Goal: Task Accomplishment & Management: Complete application form

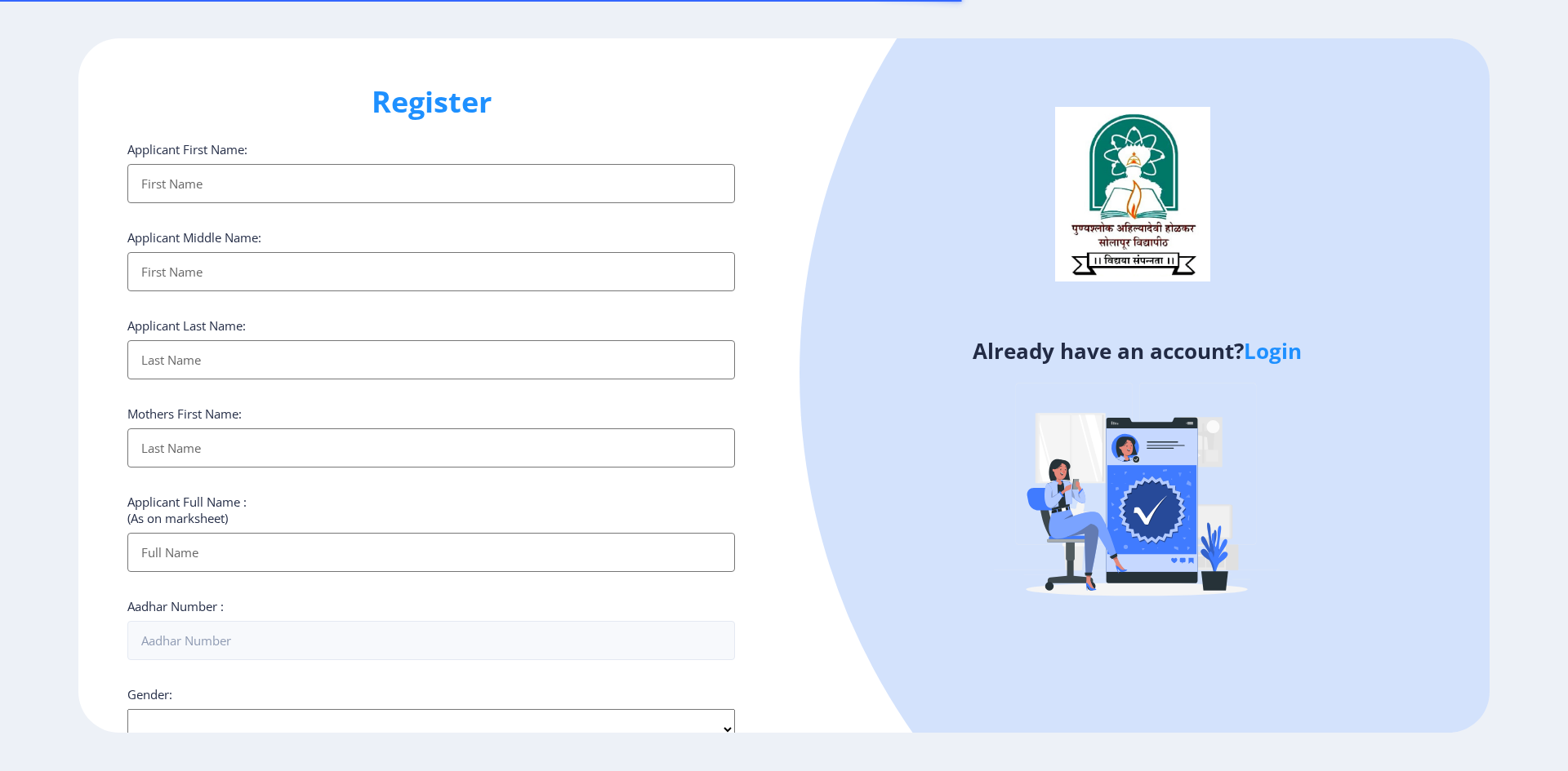
select select
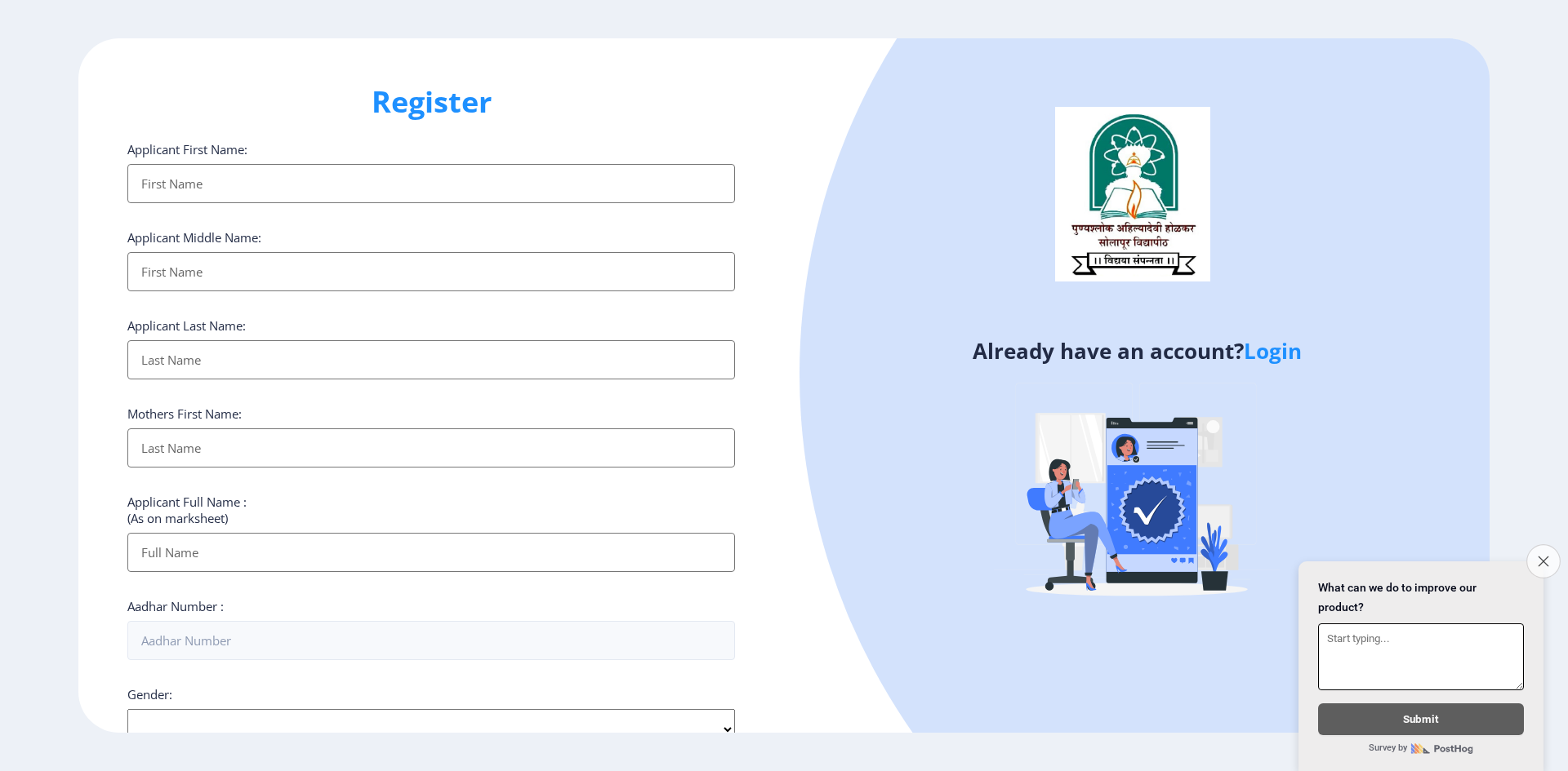
click at [1541, 561] on button "Close survey" at bounding box center [1544, 561] width 34 height 34
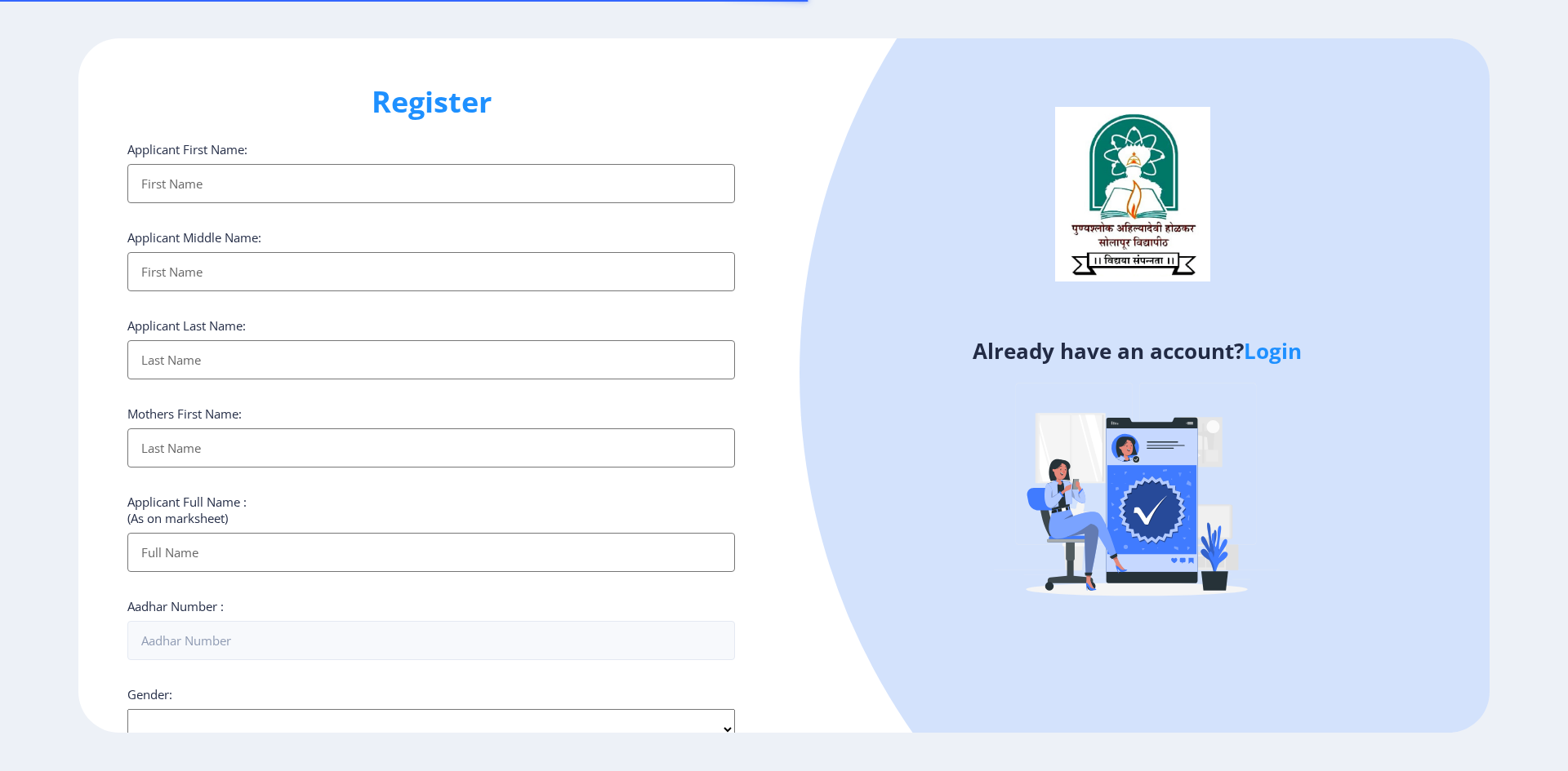
select select
click at [371, 185] on input "Applicant First Name:" at bounding box center [432, 184] width 608 height 39
type input "[PERSON_NAME]"
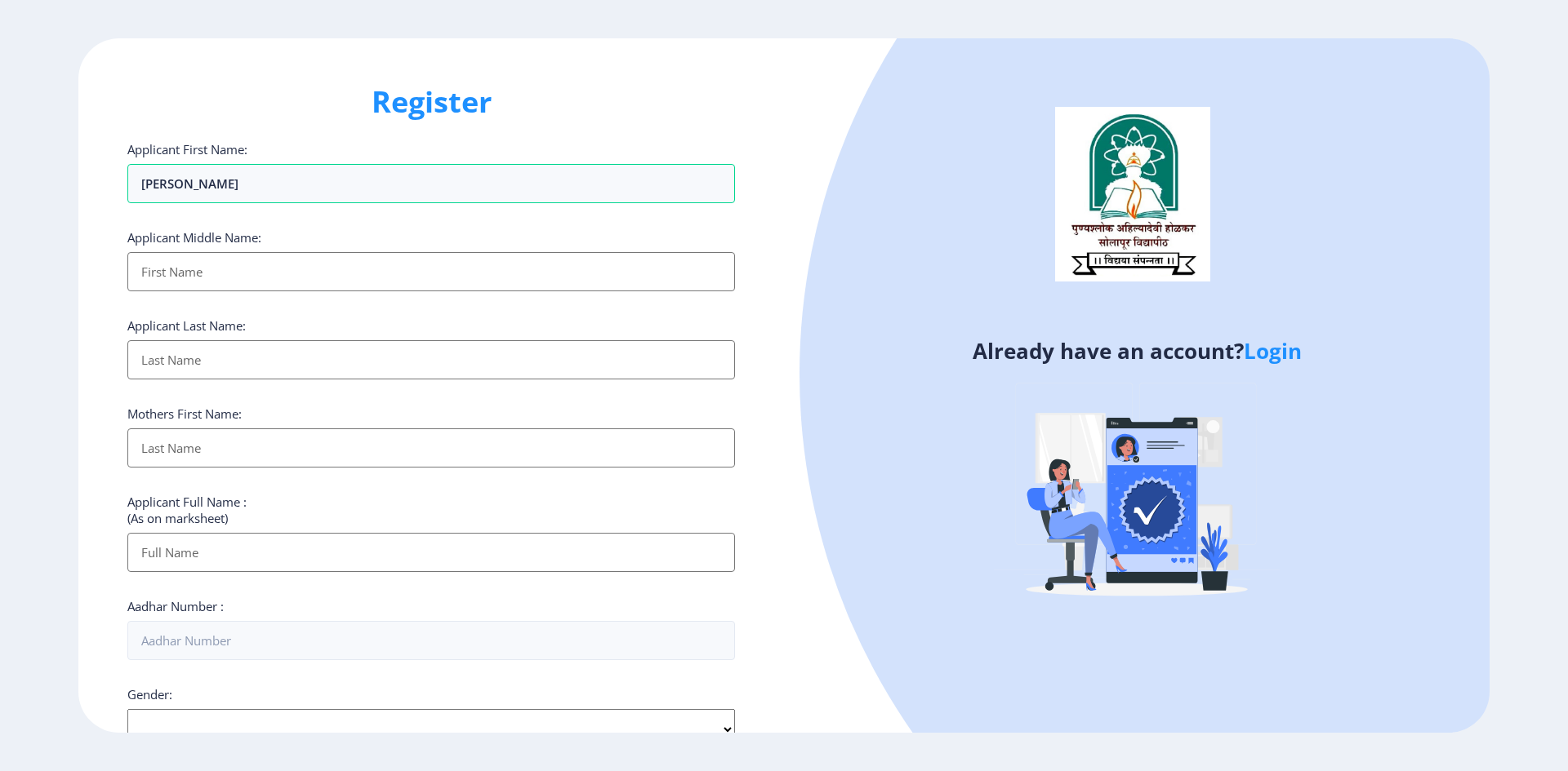
click at [334, 275] on input "Applicant First Name:" at bounding box center [432, 272] width 608 height 39
type input "BAHADUR"
click at [269, 363] on input "Applicant First Name:" at bounding box center [432, 360] width 608 height 39
type input "NEWAR"
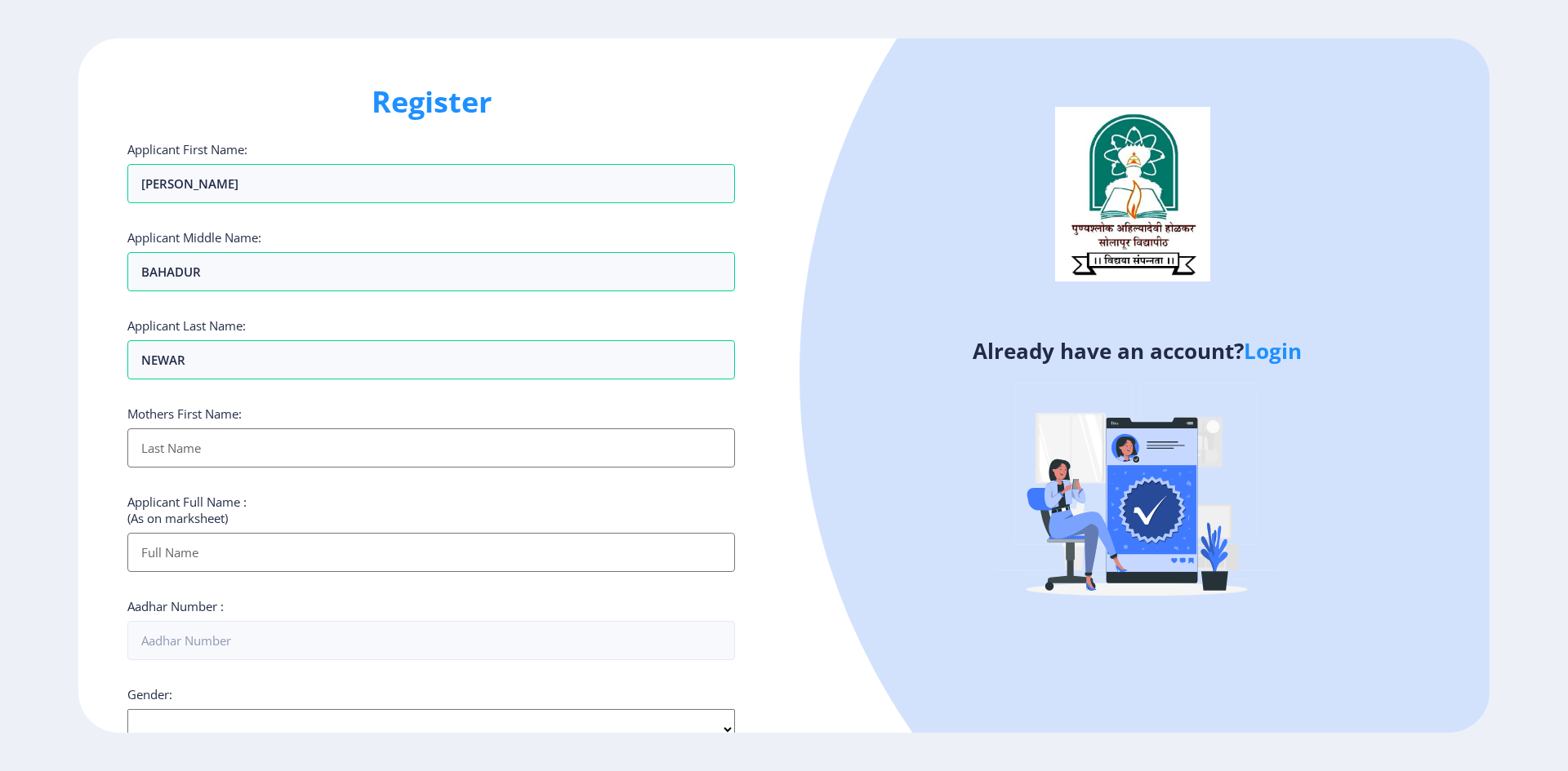
click at [232, 457] on input "Applicant First Name:" at bounding box center [432, 448] width 608 height 39
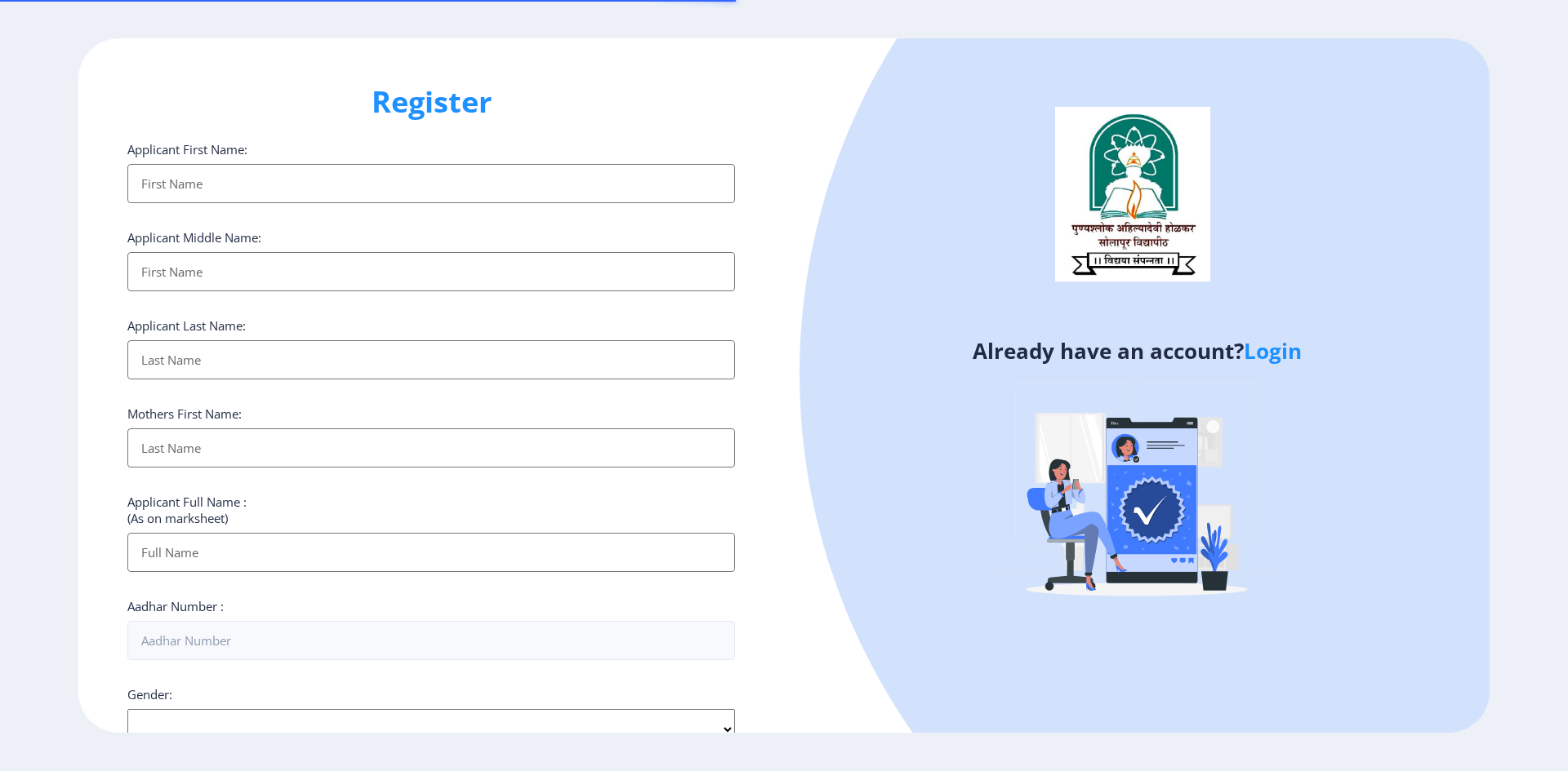
select select
click at [215, 178] on input "Applicant First Name:" at bounding box center [432, 184] width 608 height 39
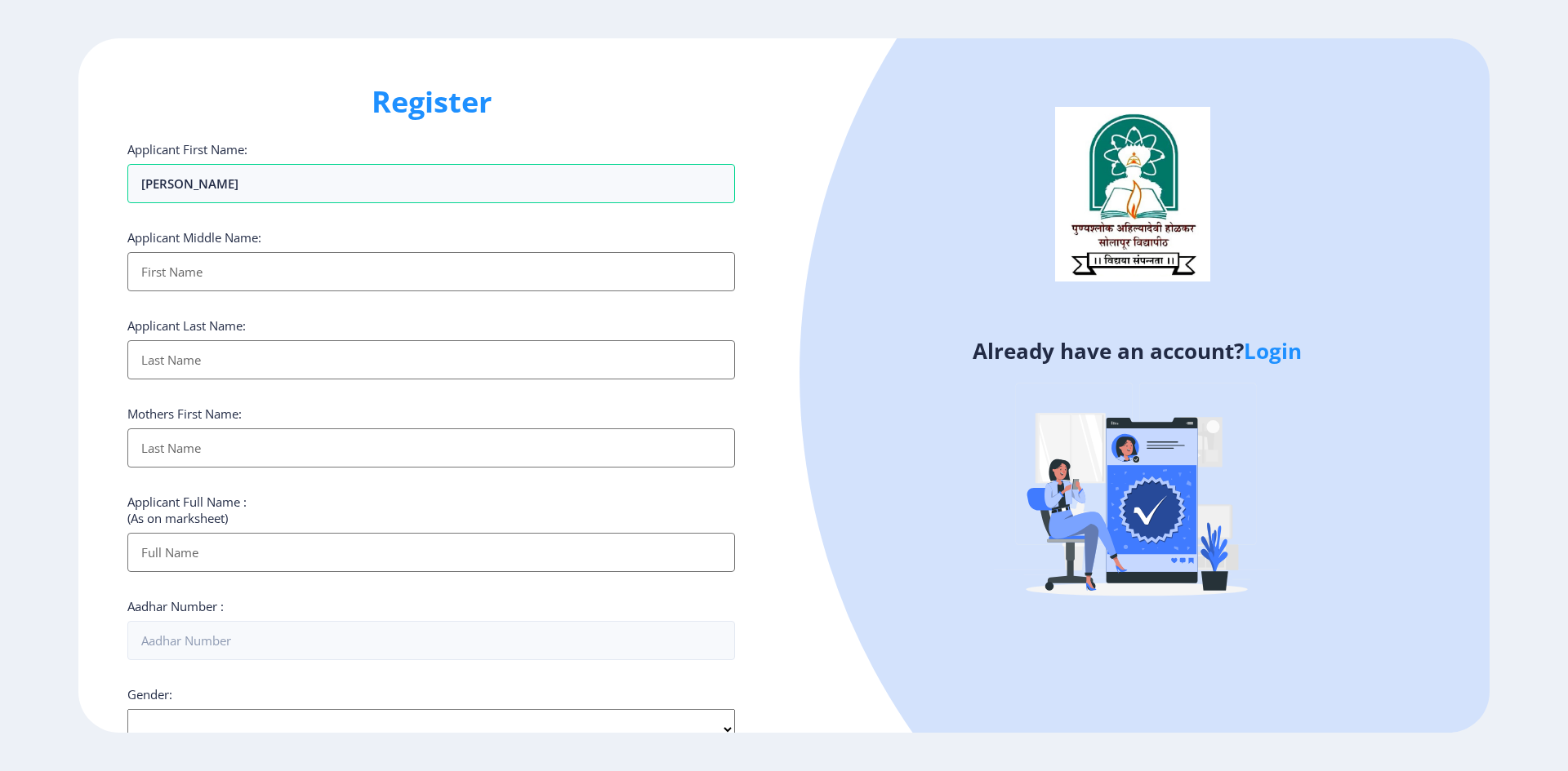
type input "[PERSON_NAME]"
click at [220, 280] on input "Applicant First Name:" at bounding box center [432, 272] width 608 height 39
type input "BAHADUR"
click at [212, 355] on input "Applicant First Name:" at bounding box center [432, 360] width 608 height 39
type input "NEWAR"
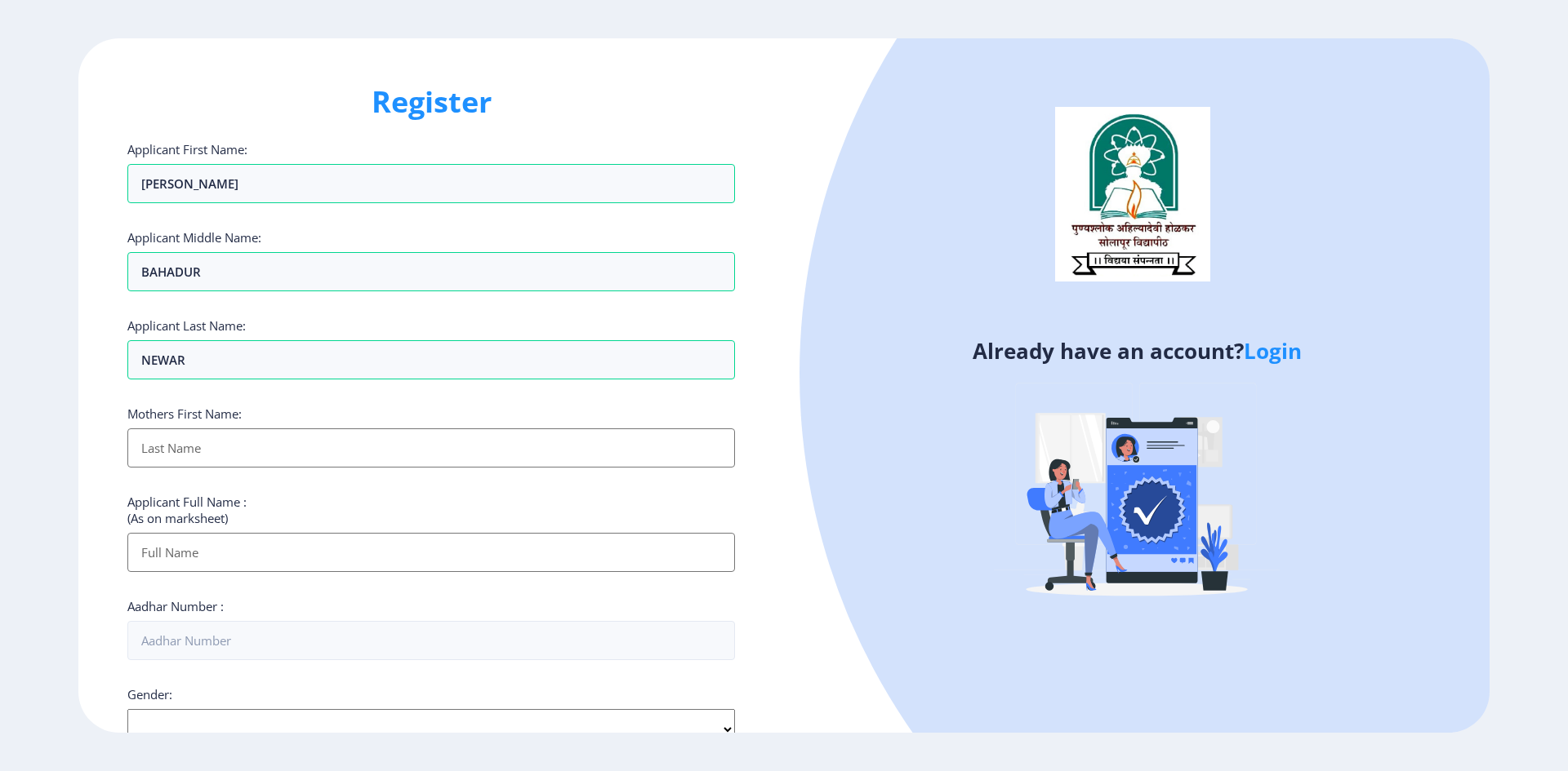
click at [184, 461] on input "Applicant First Name:" at bounding box center [432, 448] width 608 height 39
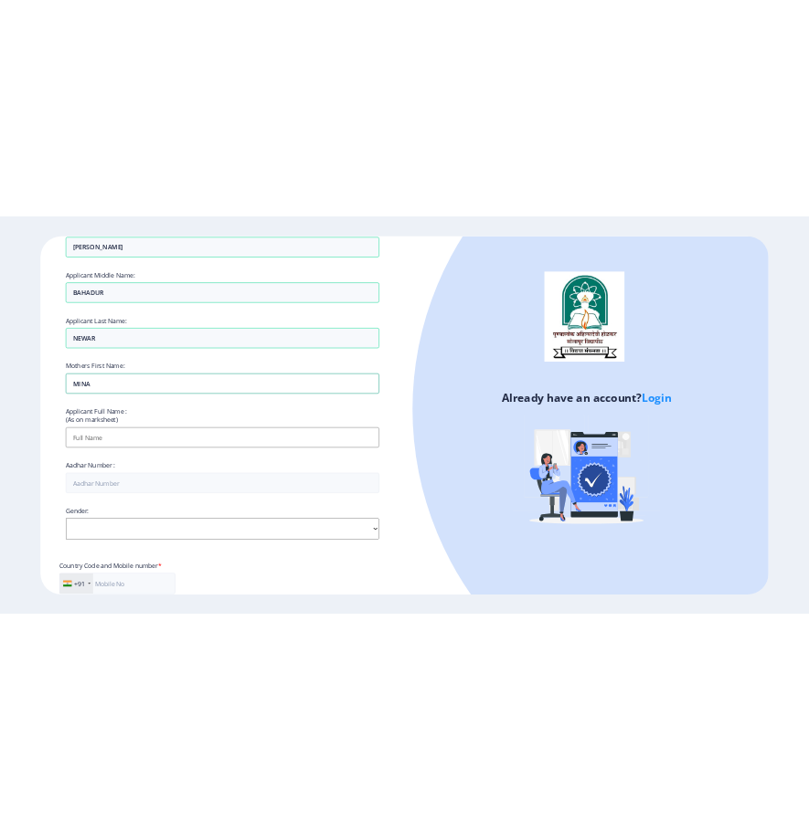
scroll to position [183, 0]
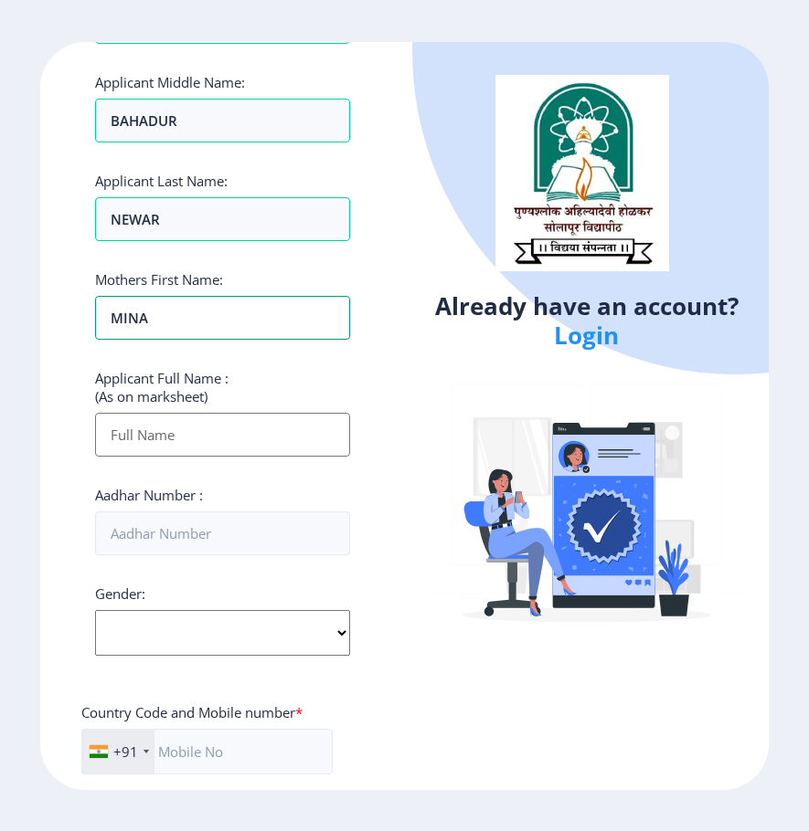
type input "MINA"
click at [175, 432] on input "Applicant First Name:" at bounding box center [222, 435] width 254 height 44
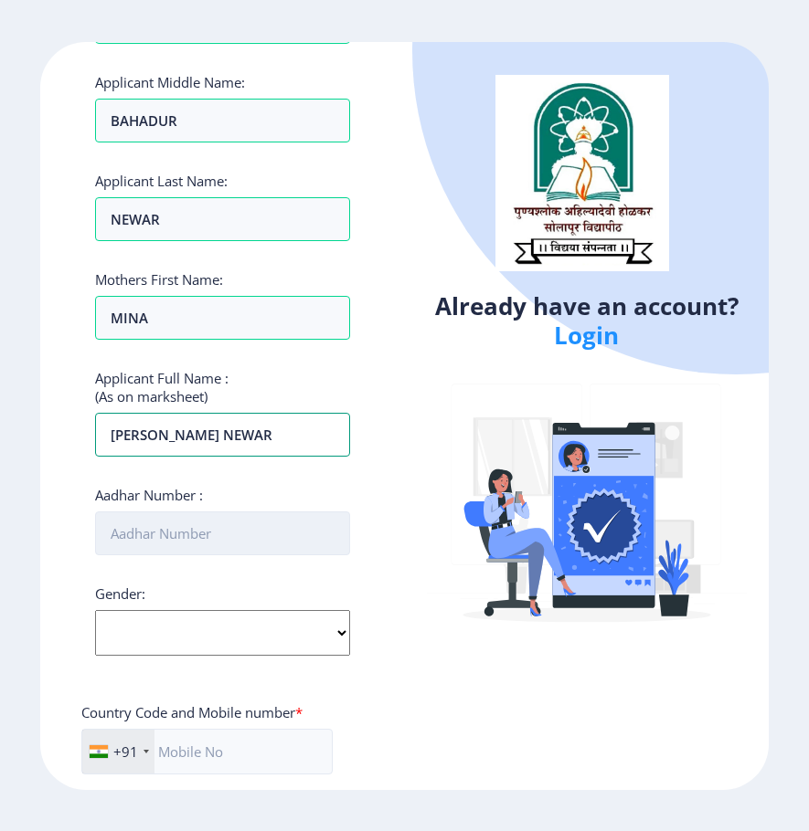
type input "[PERSON_NAME] NEWAR"
click at [237, 543] on input "Aadhar Number :" at bounding box center [222, 534] width 254 height 44
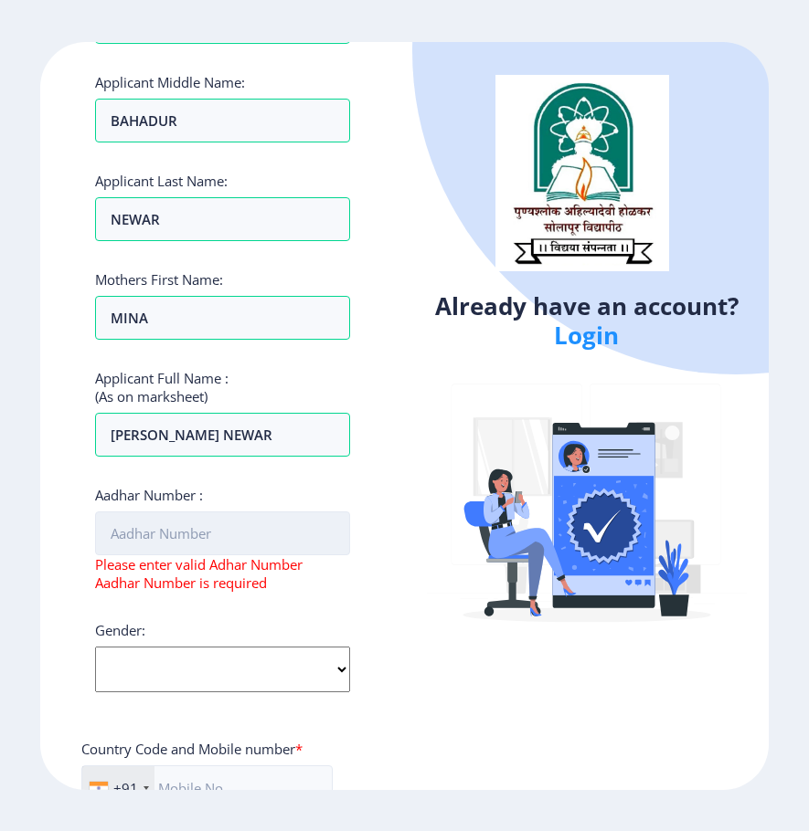
click at [171, 534] on input "Aadhar Number :" at bounding box center [222, 534] width 254 height 44
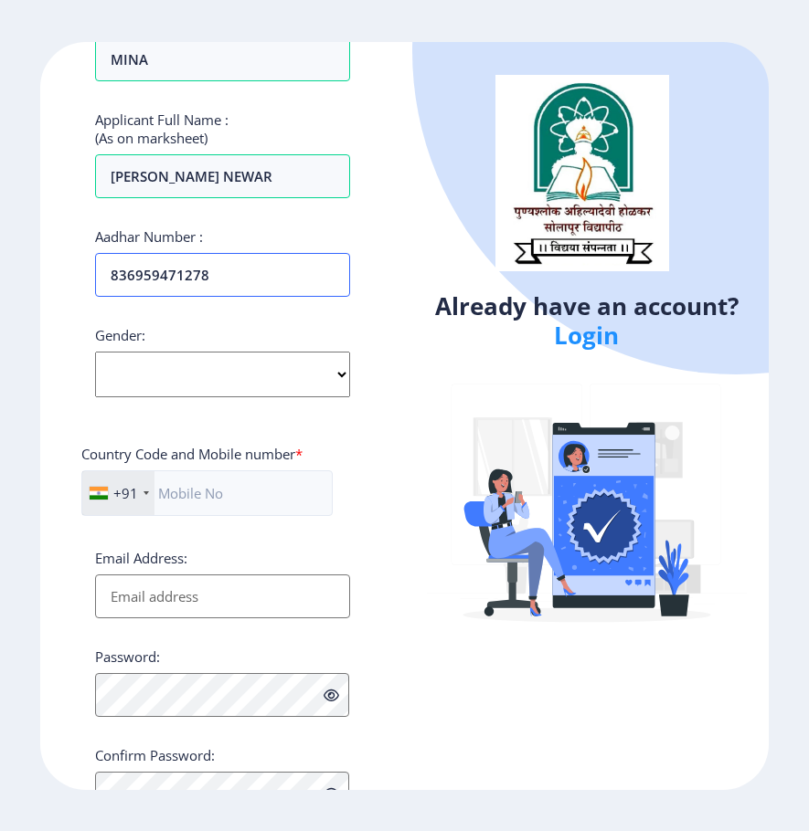
scroll to position [457, 0]
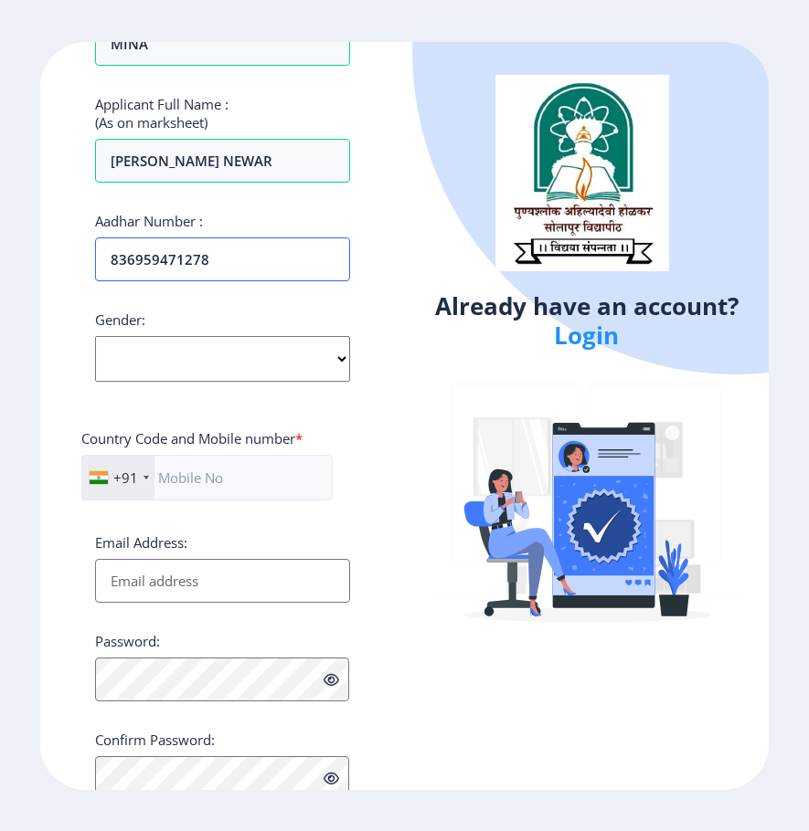
type input "836959471278"
click at [340, 357] on select "Select Gender [DEMOGRAPHIC_DATA] [DEMOGRAPHIC_DATA] Other" at bounding box center [222, 359] width 254 height 46
select select "[DEMOGRAPHIC_DATA]"
click at [95, 336] on select "Select Gender [DEMOGRAPHIC_DATA] [DEMOGRAPHIC_DATA] Other" at bounding box center [222, 359] width 254 height 46
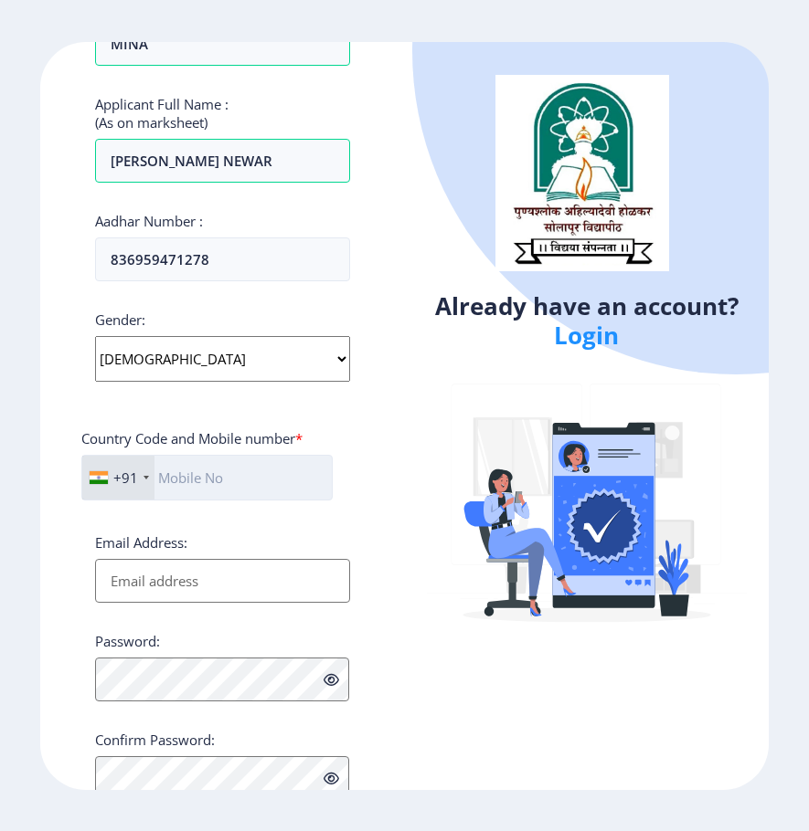
click at [262, 483] on input "text" at bounding box center [206, 478] width 251 height 46
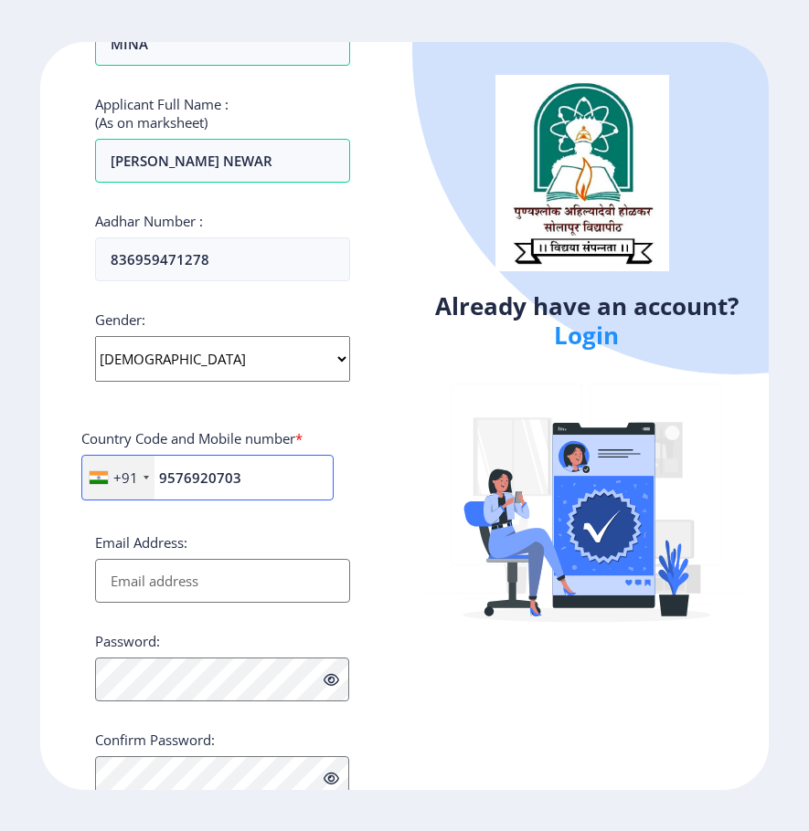
scroll to position [523, 0]
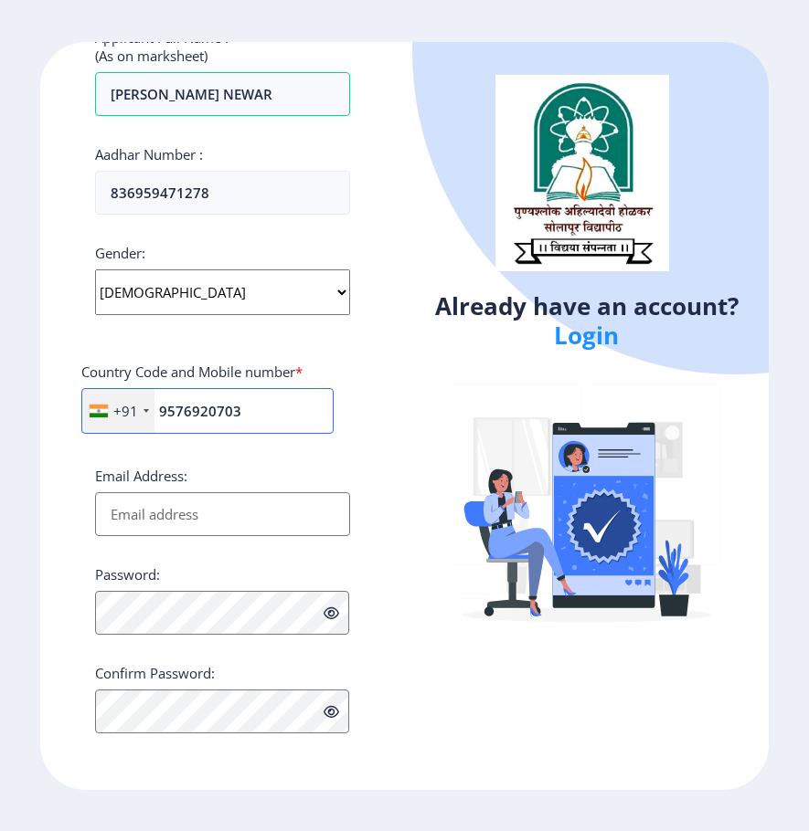
type input "9576920703"
click at [242, 513] on input "Email Address:" at bounding box center [222, 514] width 254 height 44
type input "[PERSON_NAME][DOMAIN_NAME][EMAIL_ADDRESS][DOMAIN_NAME]"
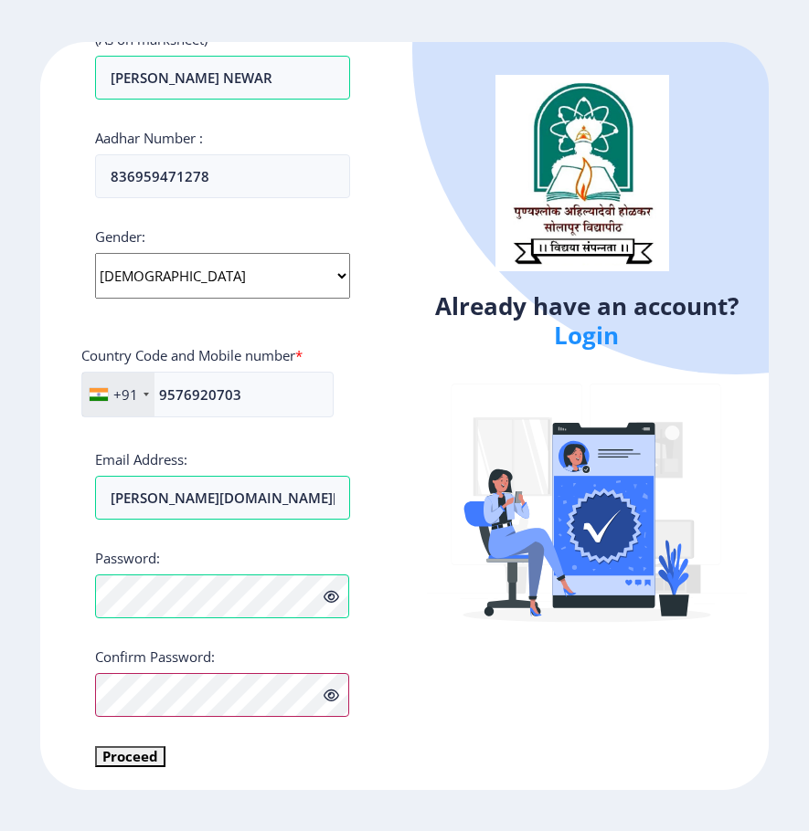
scroll to position [545, 0]
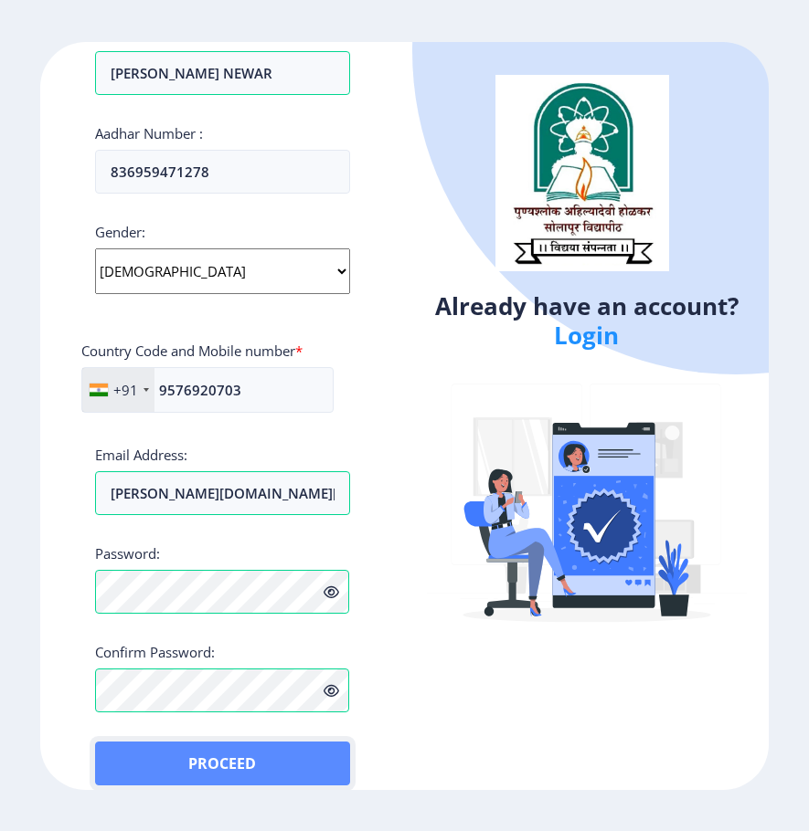
click at [129, 755] on button "Proceed" at bounding box center [222, 764] width 254 height 44
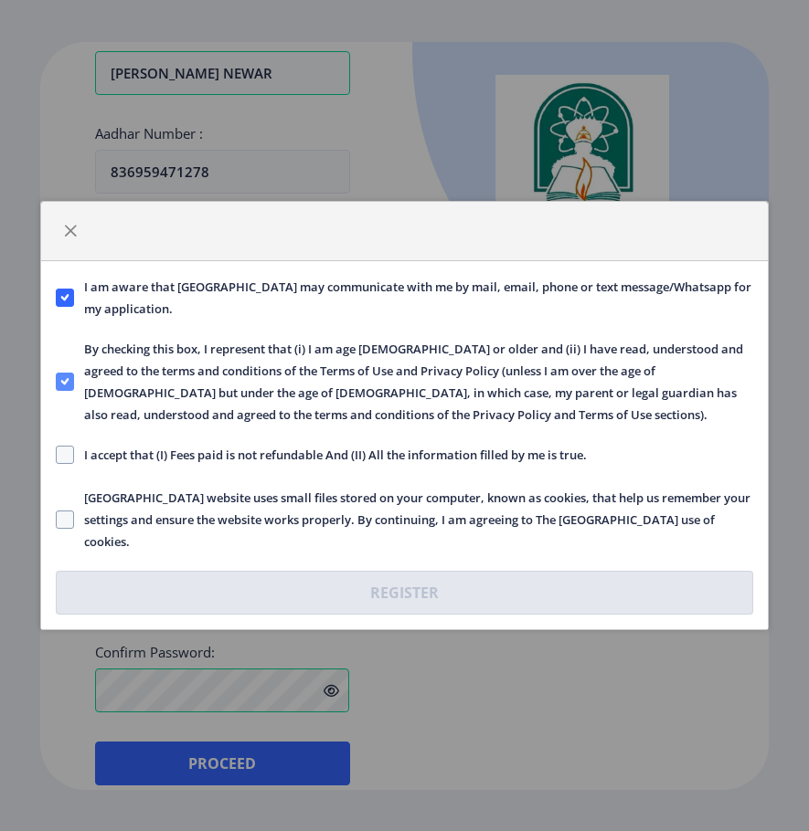
click at [64, 380] on icon at bounding box center [65, 382] width 8 height 18
click at [57, 382] on input "By checking this box, I represent that (i) I am age [DEMOGRAPHIC_DATA] or older…" at bounding box center [56, 382] width 1 height 1
checkbox input "false"
click at [68, 296] on use at bounding box center [65, 297] width 8 height 6
click at [57, 298] on input "I am aware that [GEOGRAPHIC_DATA] may communicate with me by mail, email, phone…" at bounding box center [56, 298] width 1 height 1
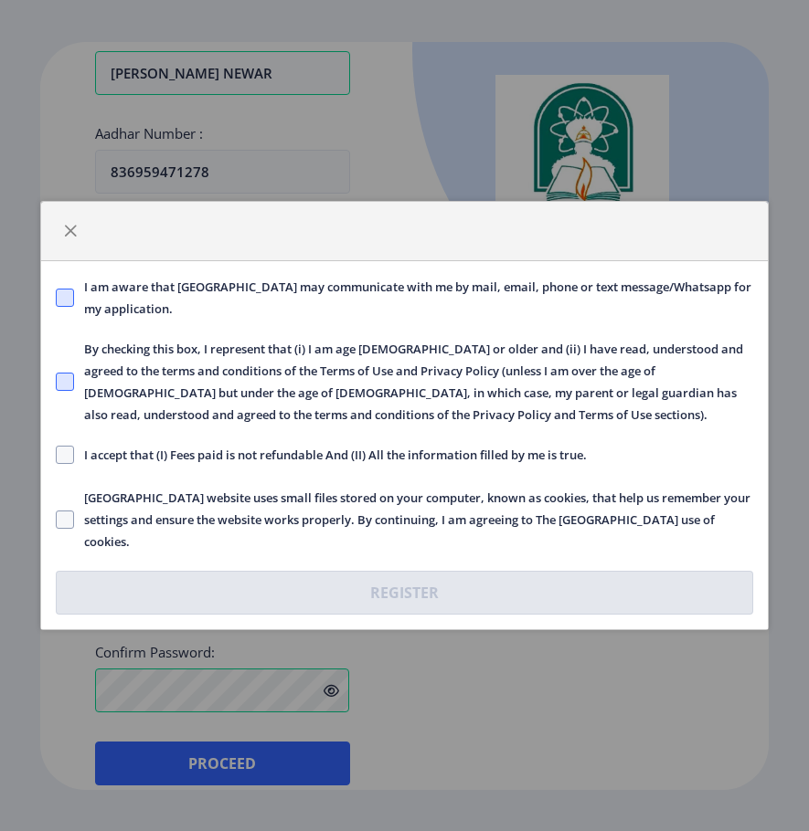
click at [71, 302] on span at bounding box center [65, 298] width 18 height 18
click at [57, 299] on input "I am aware that [GEOGRAPHIC_DATA] may communicate with me by mail, email, phone…" at bounding box center [56, 298] width 1 height 1
checkbox input "true"
click at [69, 379] on span at bounding box center [65, 382] width 18 height 18
click at [57, 382] on input "By checking this box, I represent that (i) I am age [DEMOGRAPHIC_DATA] or older…" at bounding box center [56, 382] width 1 height 1
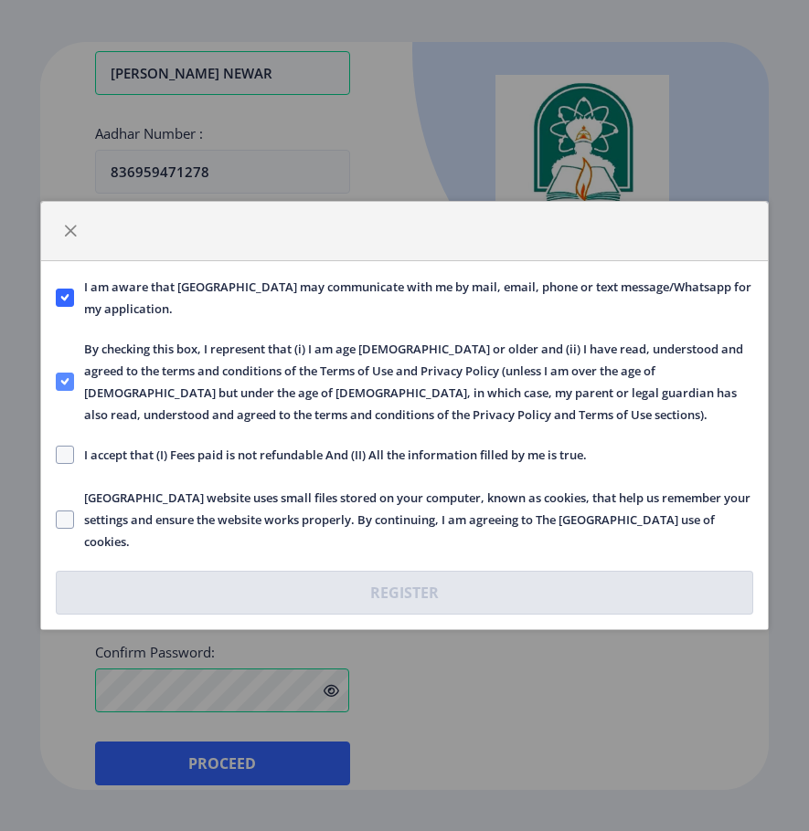
click at [62, 384] on icon at bounding box center [65, 382] width 8 height 18
click at [57, 383] on input "By checking this box, I represent that (i) I am age [DEMOGRAPHIC_DATA] or older…" at bounding box center [56, 382] width 1 height 1
checkbox input "false"
click at [66, 456] on span at bounding box center [65, 455] width 18 height 18
click at [57, 456] on input "I accept that (I) Fees paid is not refundable And (II) All the information fill…" at bounding box center [56, 455] width 1 height 1
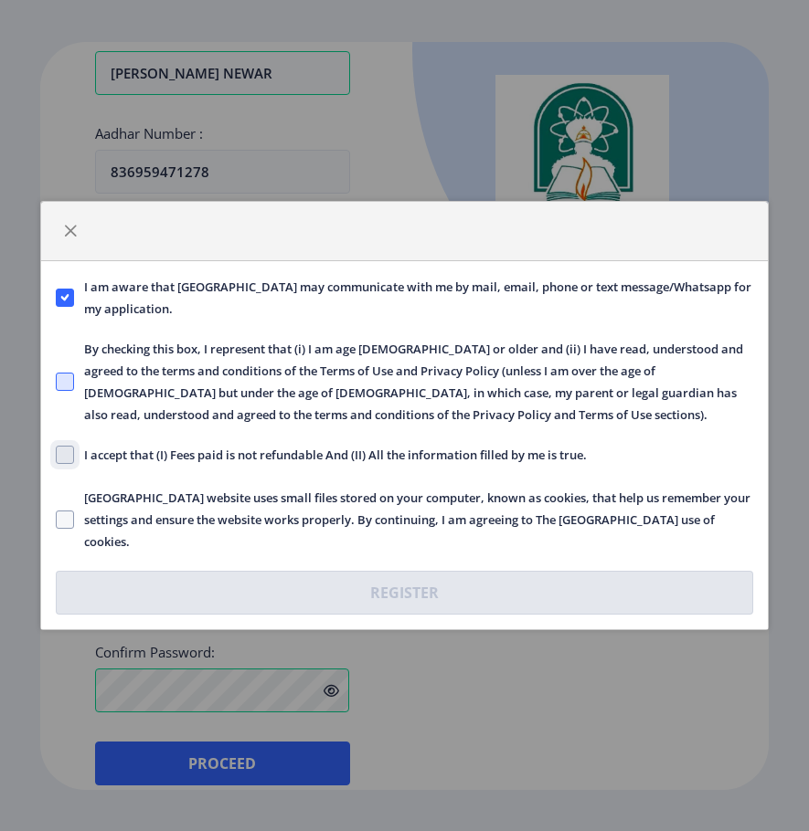
checkbox input "true"
click at [69, 517] on span at bounding box center [65, 520] width 18 height 18
click at [57, 520] on input "[GEOGRAPHIC_DATA] website uses small files stored on your computer, known as co…" at bounding box center [56, 520] width 1 height 1
checkbox input "true"
click at [71, 371] on label "By checking this box, I represent that (i) I am age [DEMOGRAPHIC_DATA] or older…" at bounding box center [404, 382] width 697 height 88
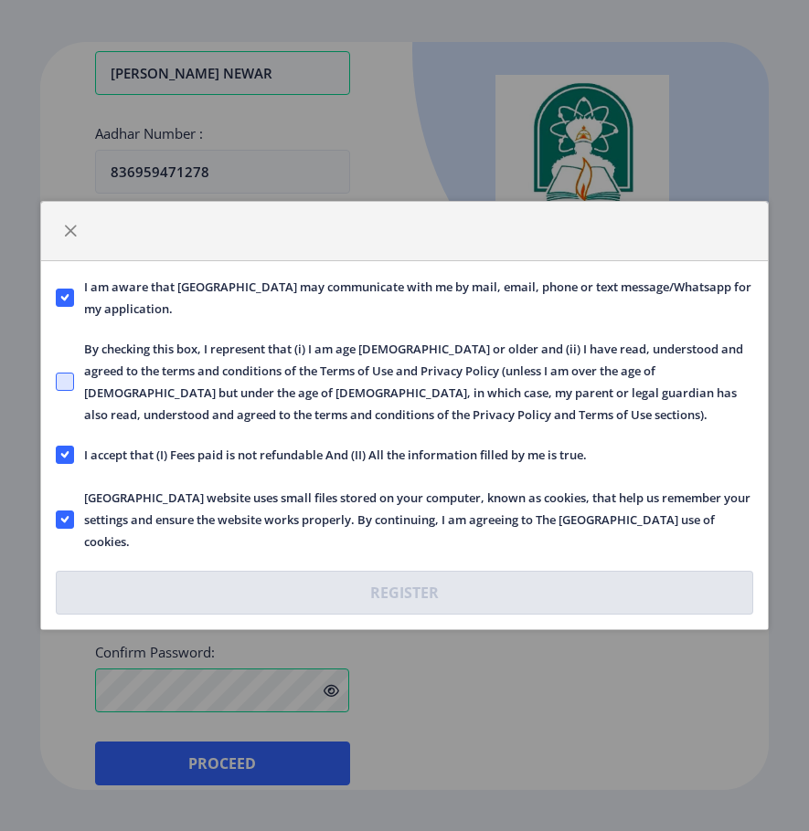
click at [57, 382] on input "By checking this box, I represent that (i) I am age [DEMOGRAPHIC_DATA] or older…" at bounding box center [56, 382] width 1 height 1
checkbox input "true"
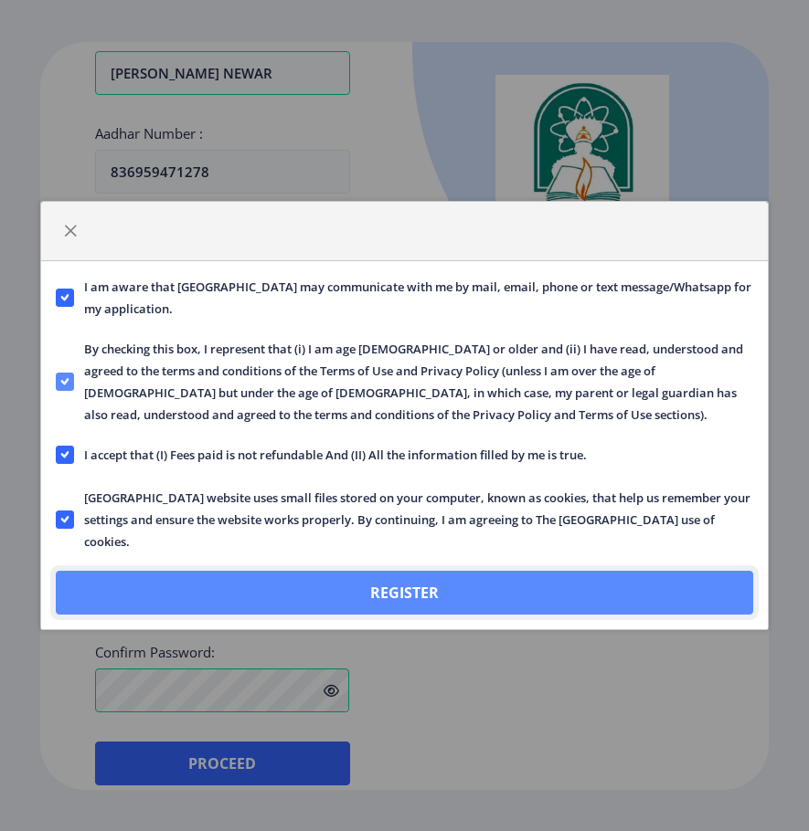
click at [433, 595] on button "Register" at bounding box center [404, 593] width 697 height 44
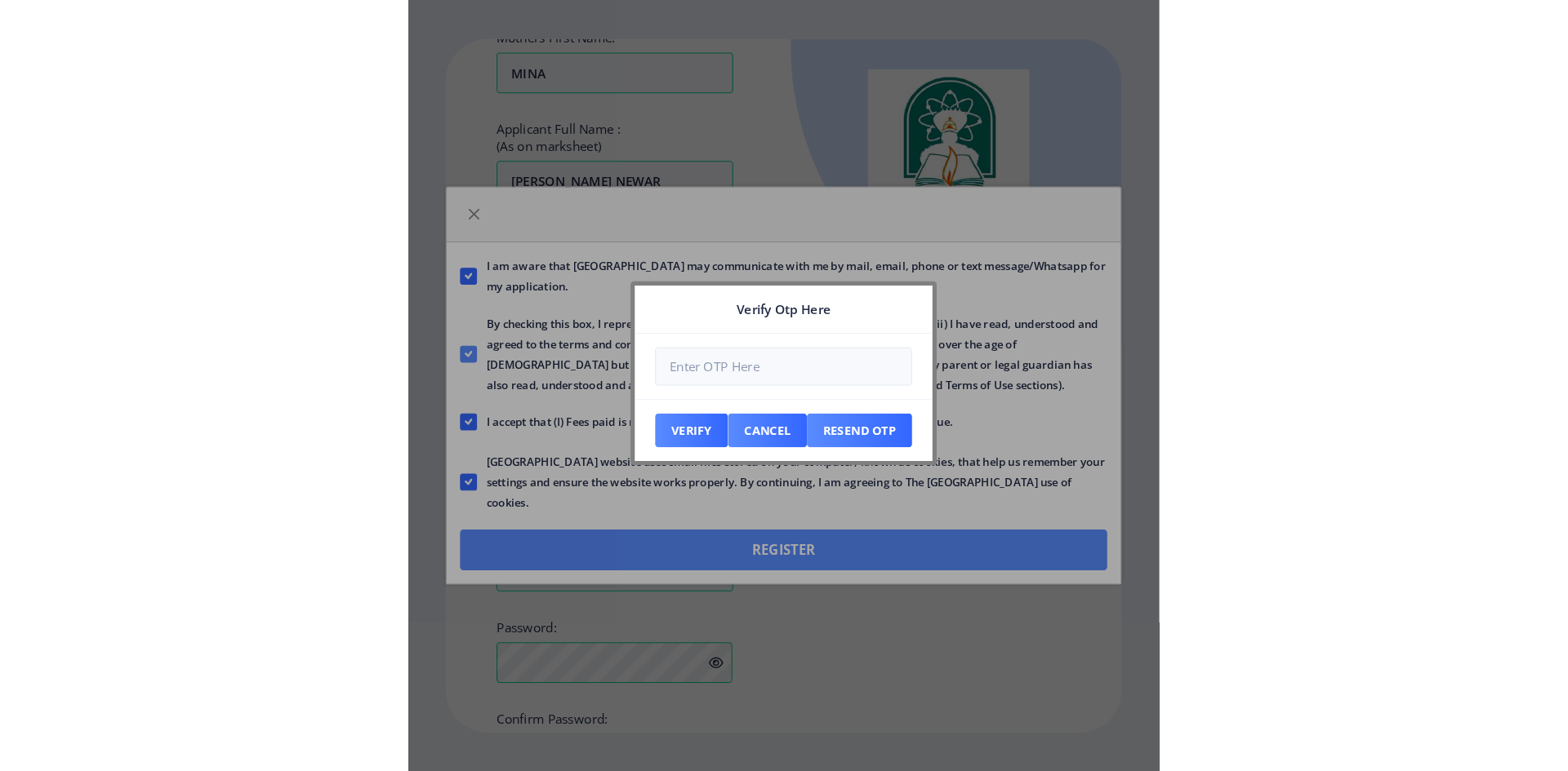
scroll to position [596, 0]
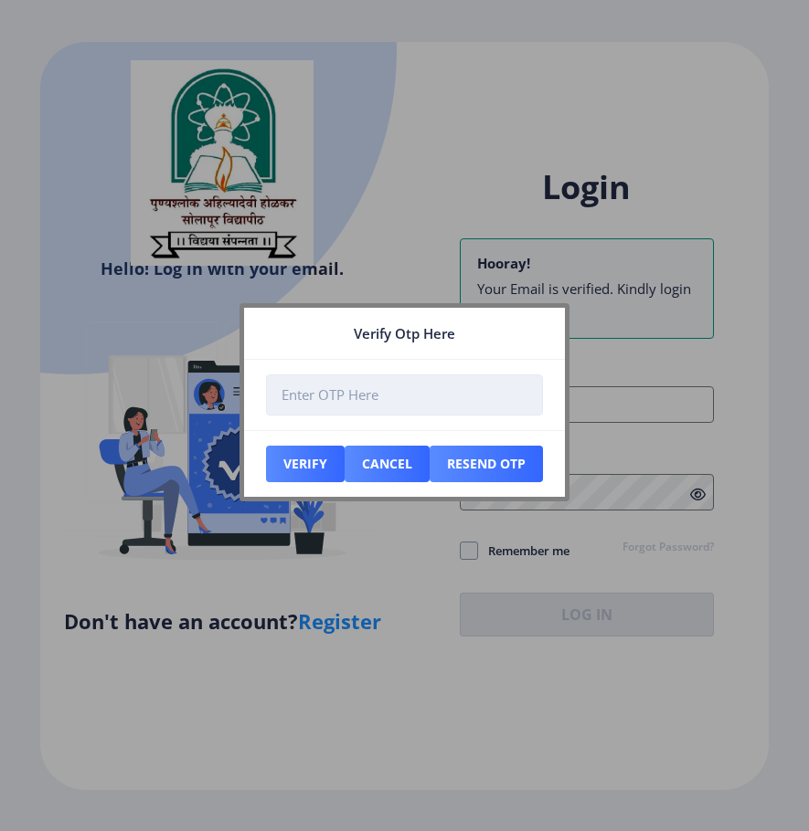
click at [422, 383] on input "number" at bounding box center [404, 395] width 277 height 41
click at [312, 401] on input "number" at bounding box center [404, 395] width 277 height 41
type input "805175"
click at [315, 468] on button "Verify" at bounding box center [305, 464] width 79 height 37
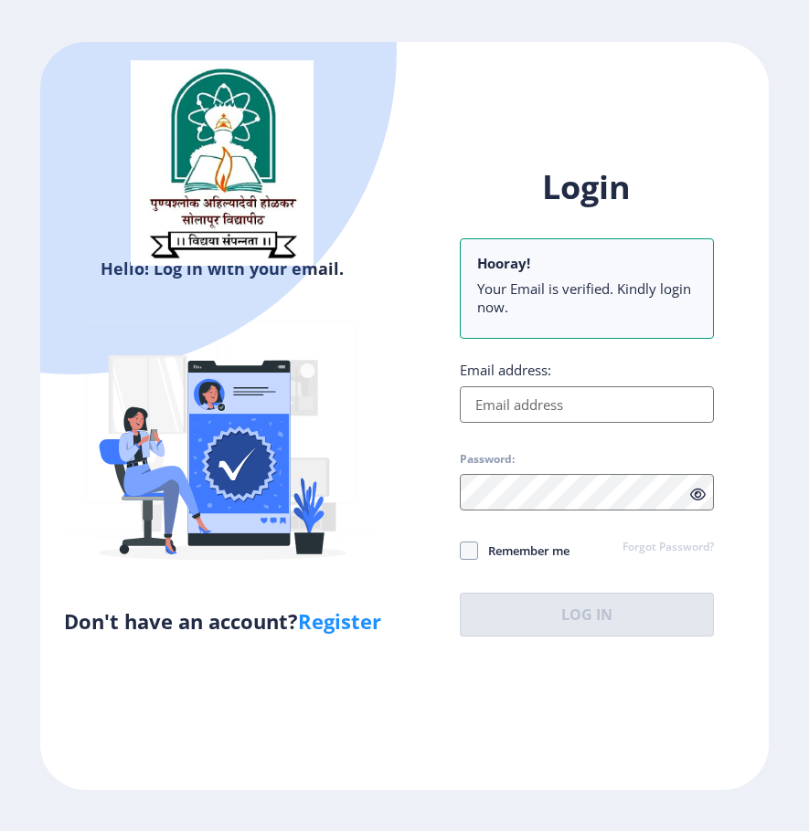
click at [615, 406] on input "Email address:" at bounding box center [587, 404] width 254 height 37
type input "[PERSON_NAME][DOMAIN_NAME][EMAIL_ADDRESS][DOMAIN_NAME]"
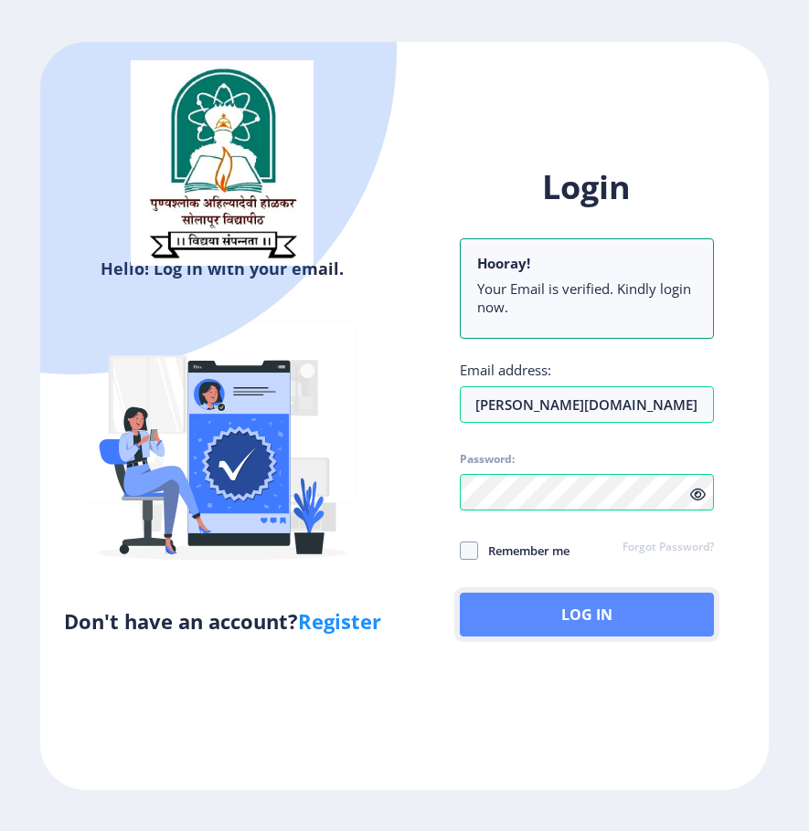
click at [577, 621] on button "Log In" at bounding box center [587, 615] width 254 height 44
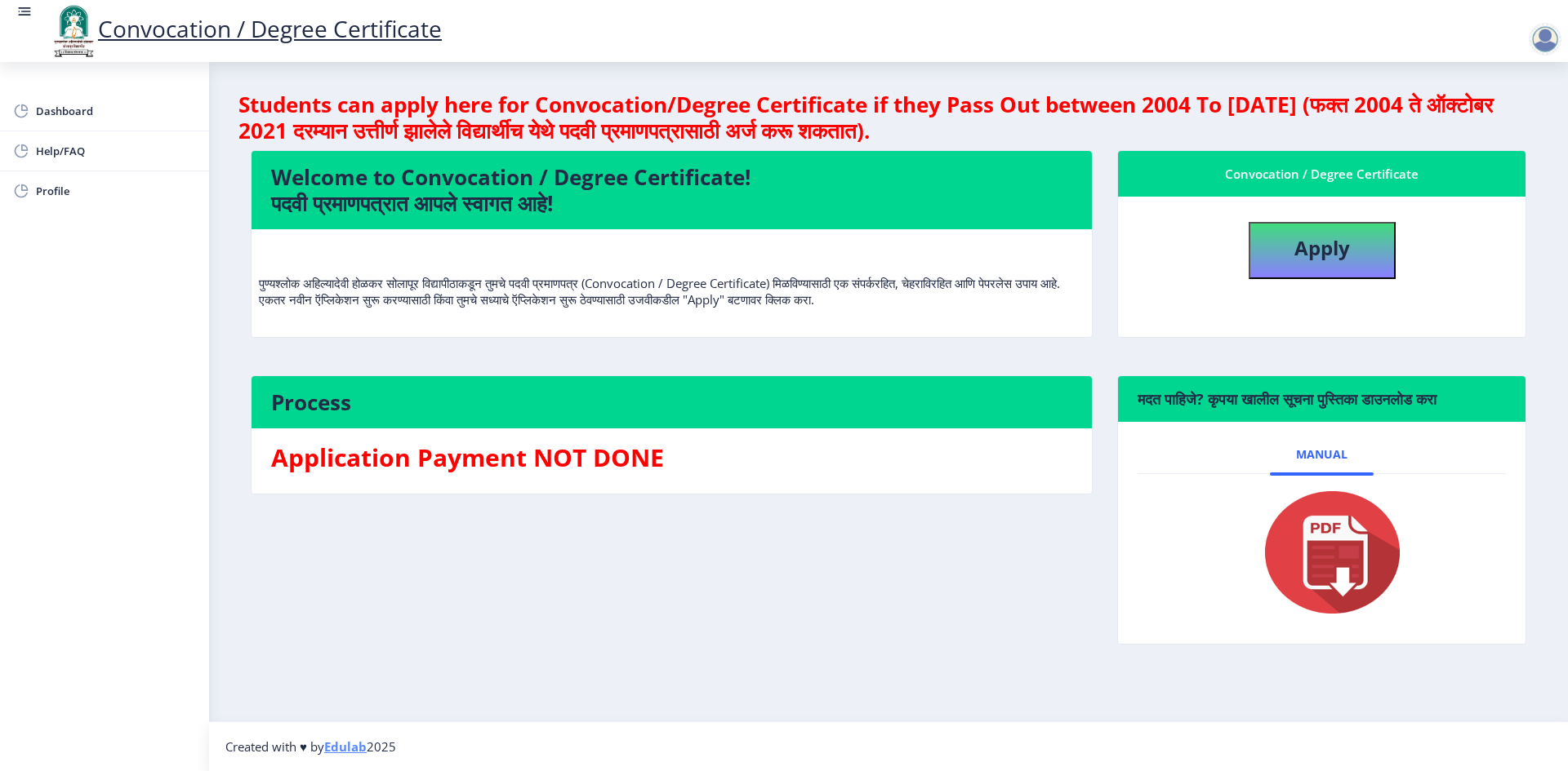
click at [595, 464] on h3 "Application Payment NOT DONE" at bounding box center [671, 457] width 801 height 33
click at [1334, 241] on b "Apply" at bounding box center [1322, 247] width 55 height 27
select select
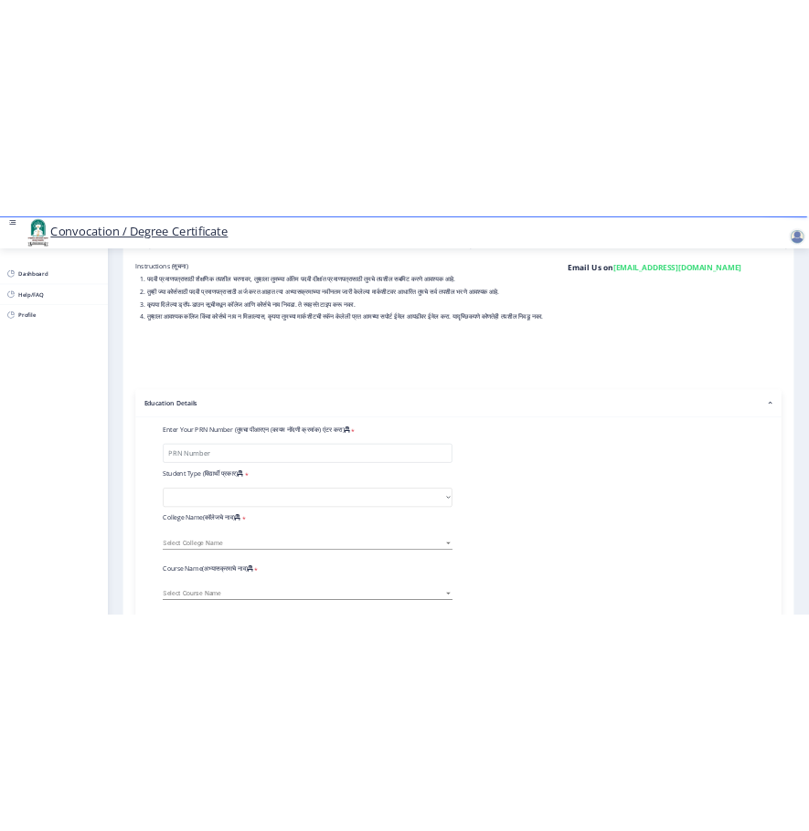
scroll to position [183, 0]
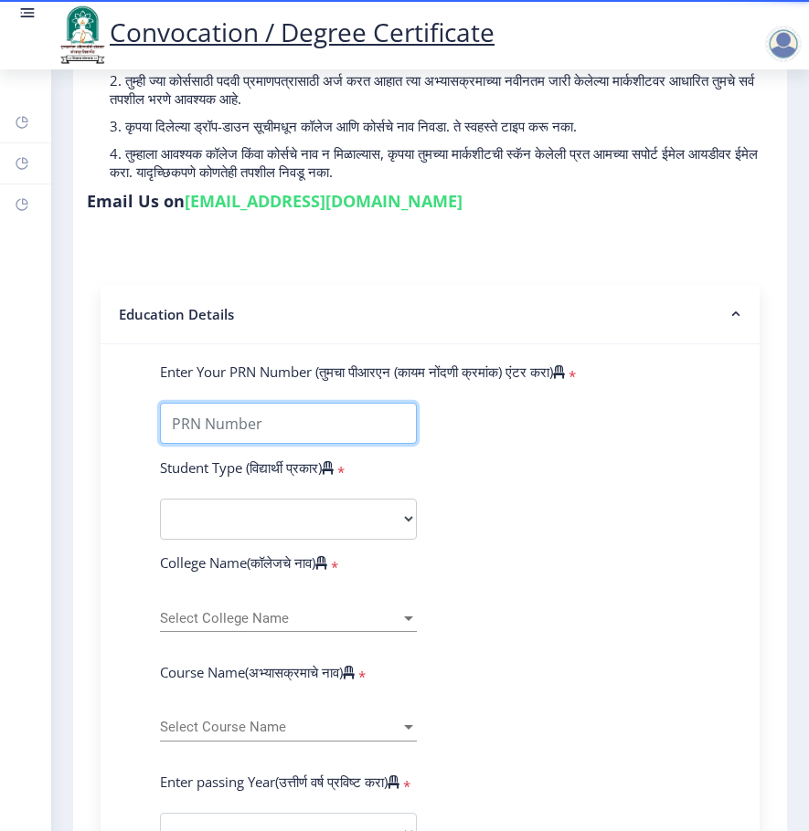
click at [257, 420] on input "Enter Your PRN Number (तुमचा पीआरएन (कायम नोंदणी क्रमांक) एंटर करा)" at bounding box center [288, 423] width 257 height 41
type input "0604007729"
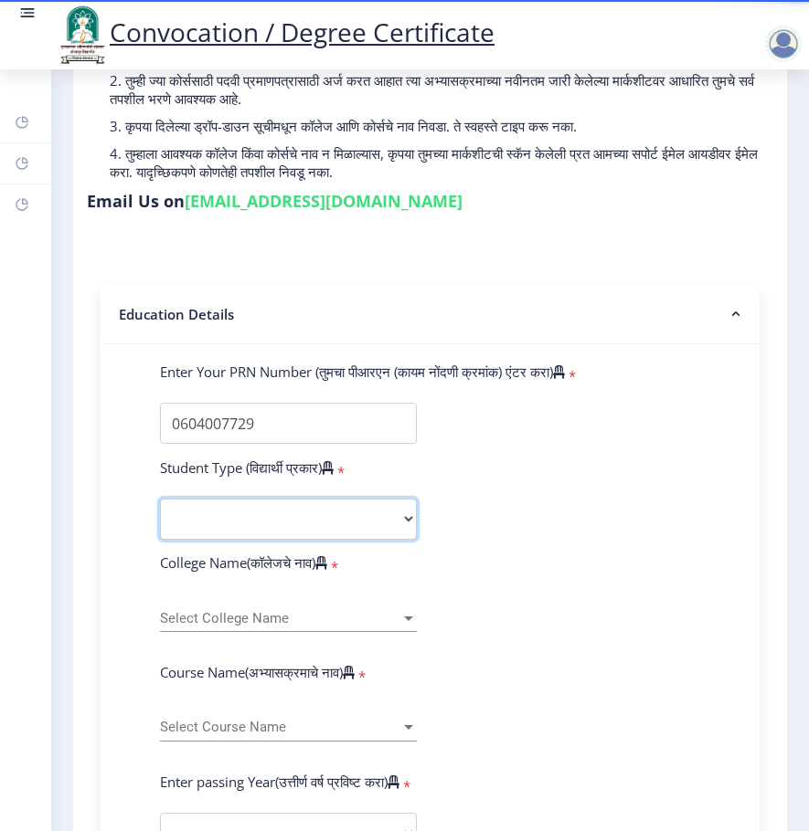
click at [403, 521] on select "Select Student Type Regular External" at bounding box center [288, 519] width 257 height 41
select select "Regular"
click at [160, 499] on select "Select Student Type Regular External" at bounding box center [288, 519] width 257 height 41
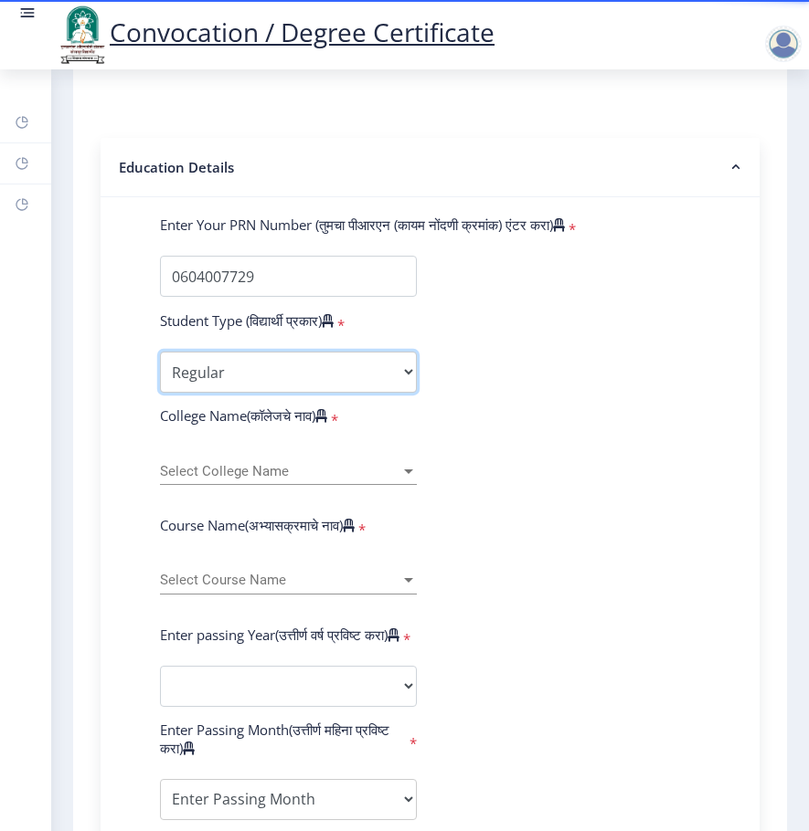
scroll to position [365, 0]
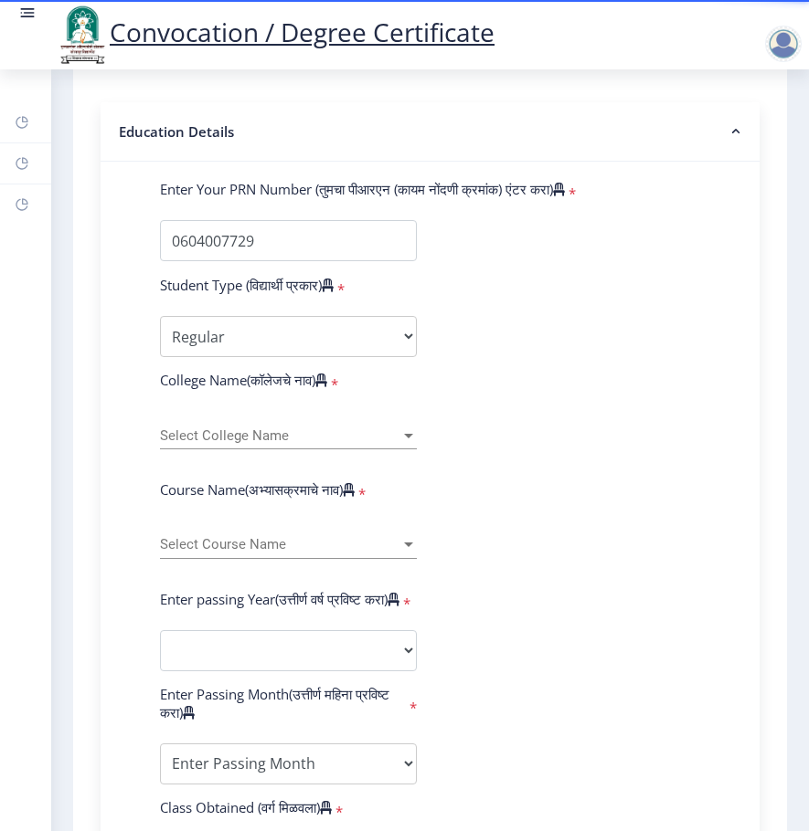
click at [415, 436] on div "Select College Name Select College Name" at bounding box center [288, 439] width 284 height 56
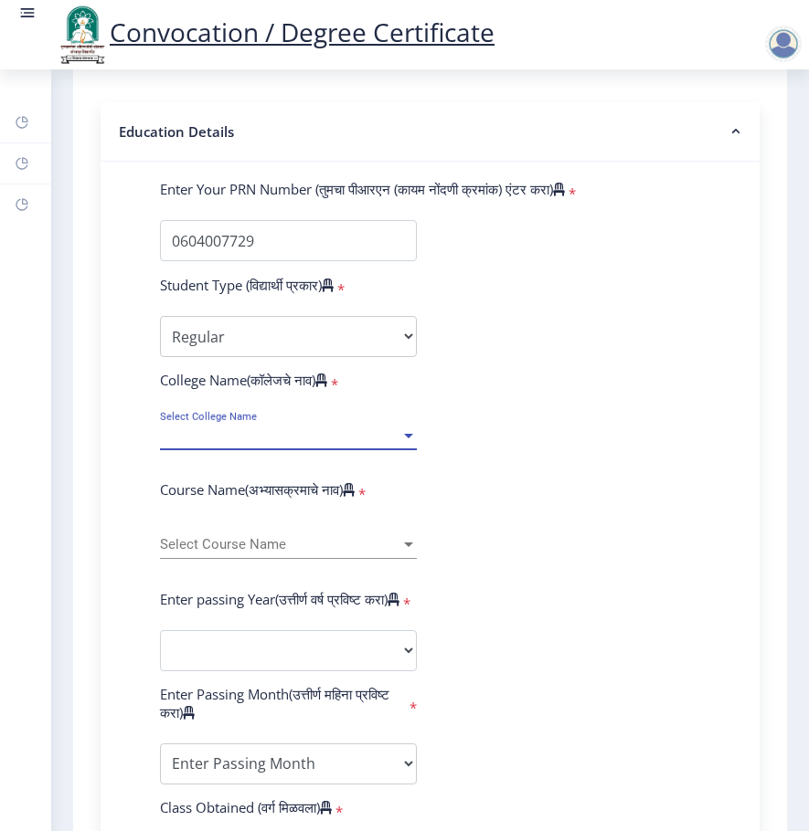
click at [404, 436] on div at bounding box center [408, 436] width 9 height 5
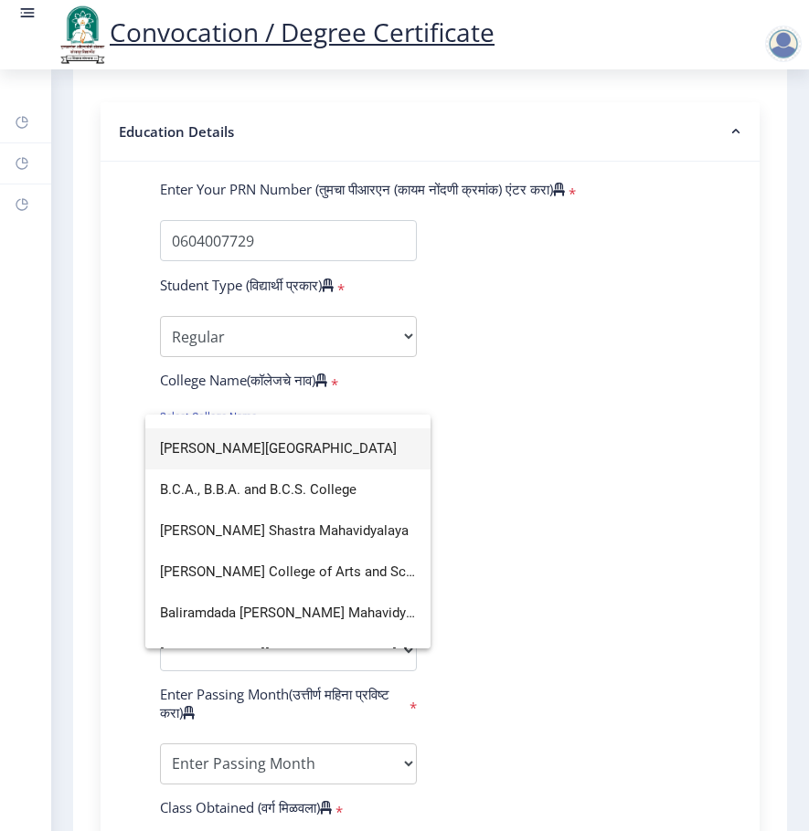
scroll to position [0, 0]
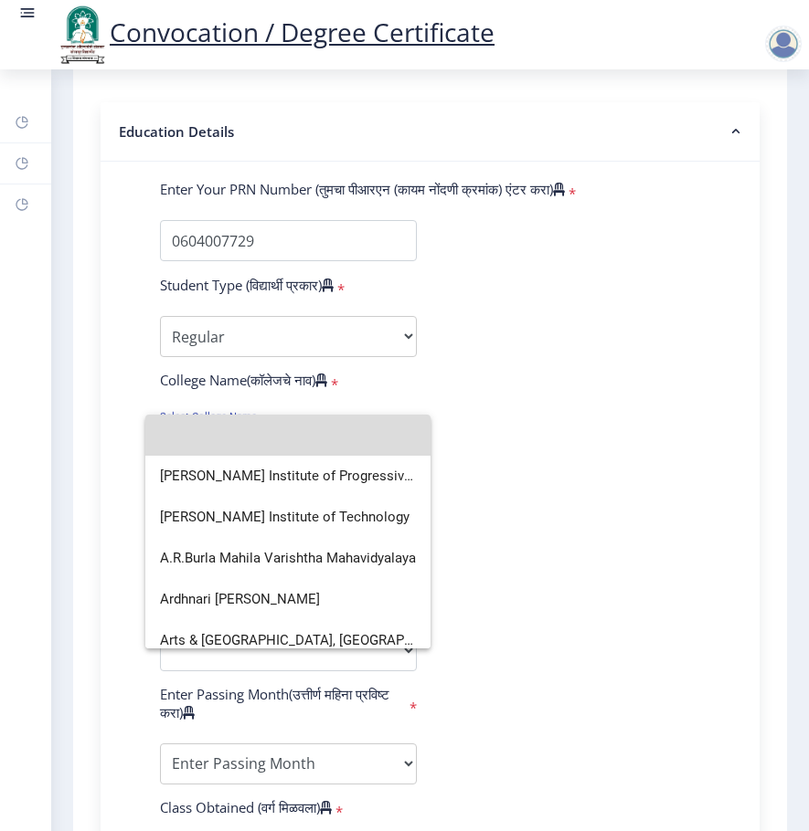
click at [300, 442] on input at bounding box center [288, 435] width 256 height 41
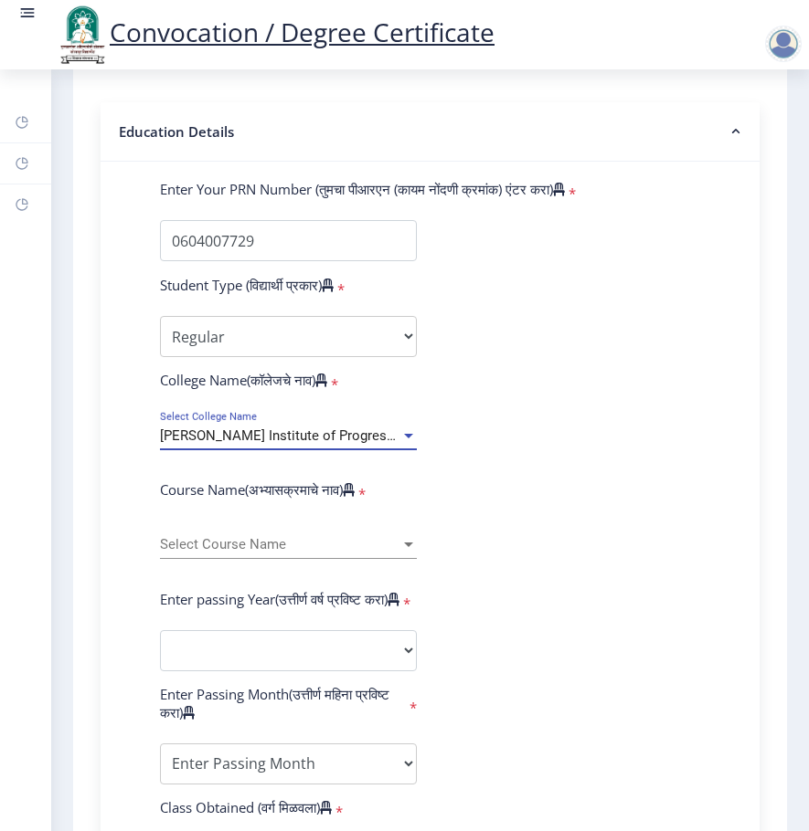
click at [404, 434] on div at bounding box center [408, 436] width 9 height 5
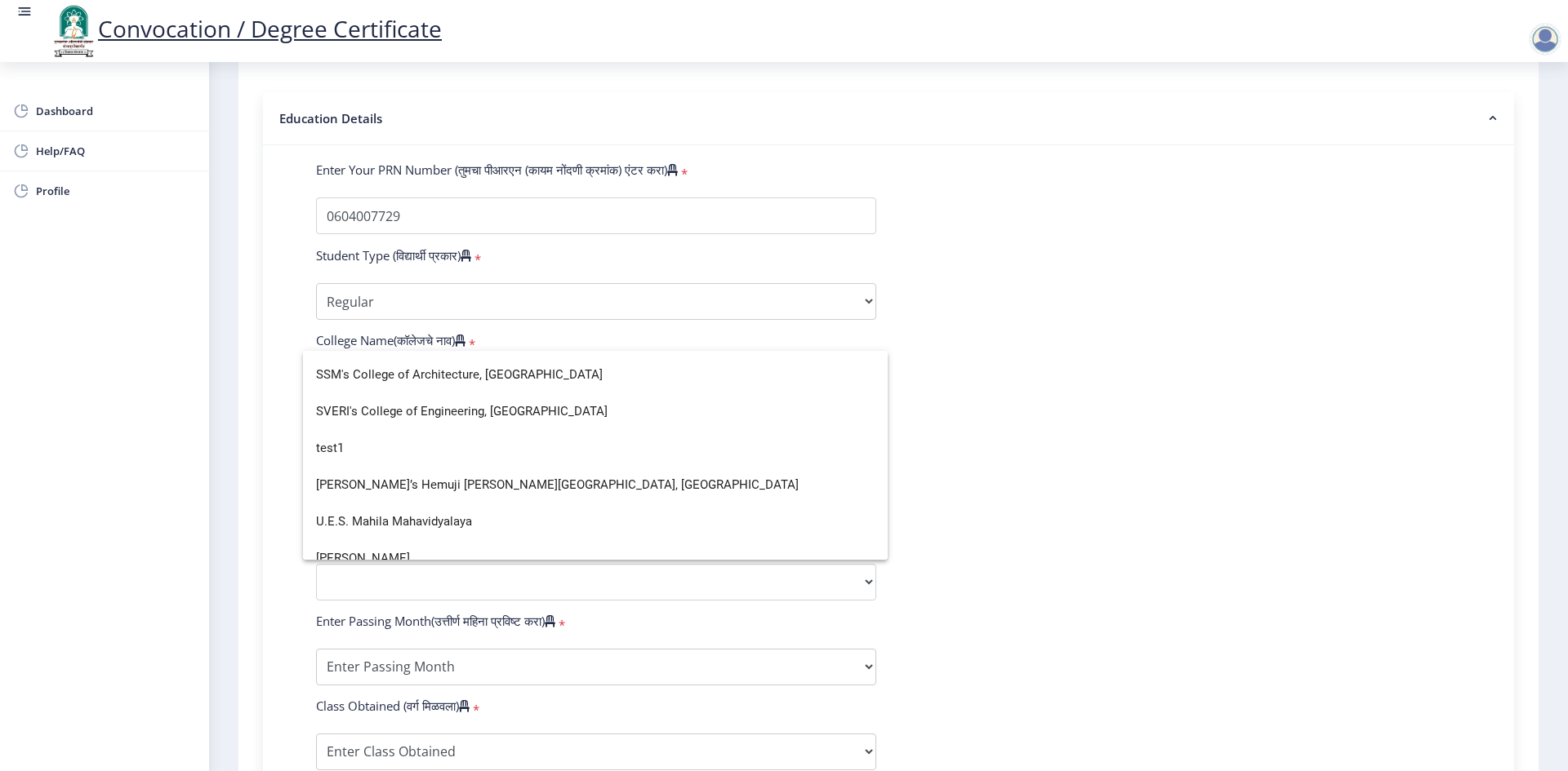
scroll to position [5224, 0]
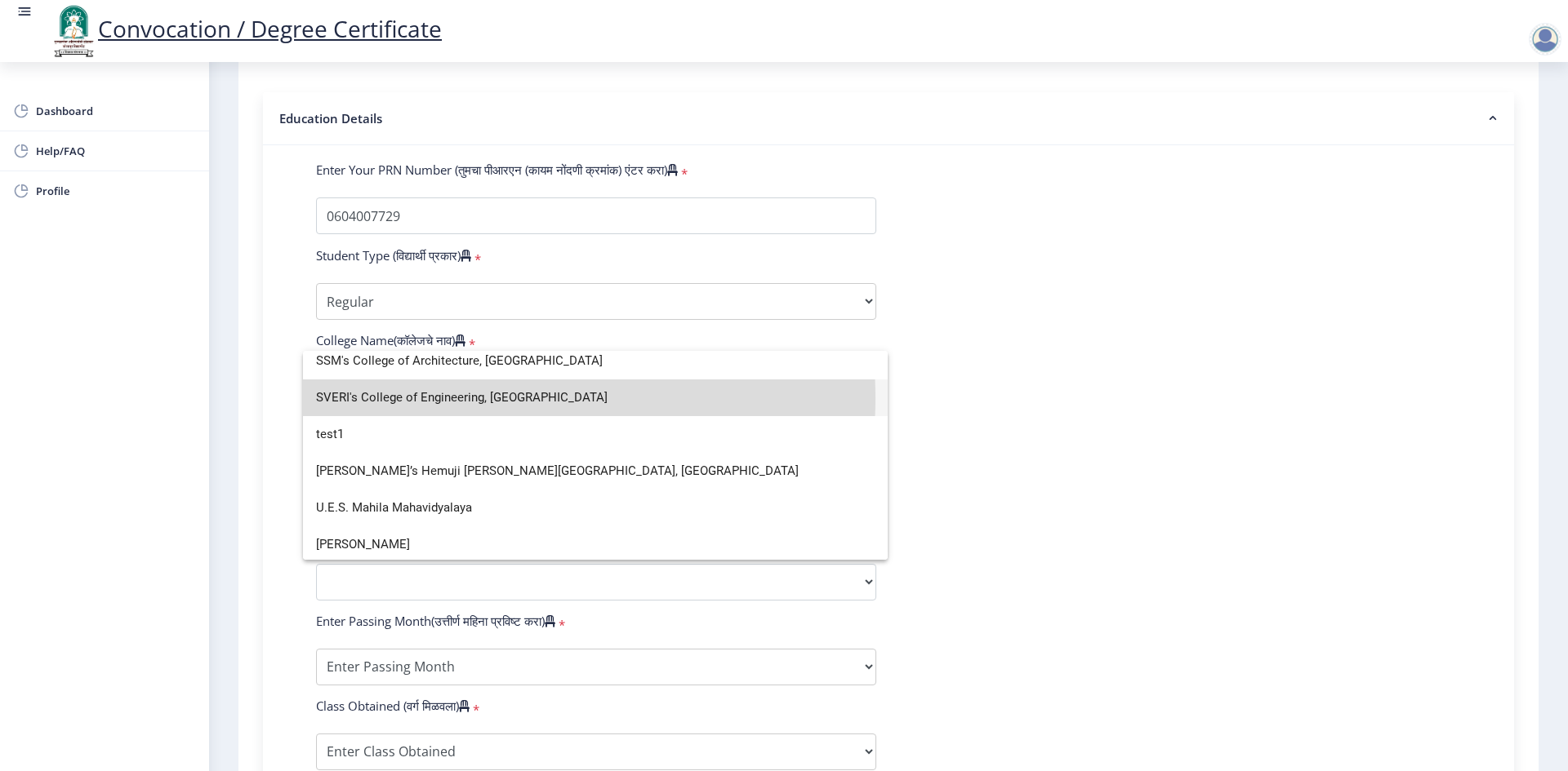
click at [468, 398] on span "SVERI's College of Engineering, [GEOGRAPHIC_DATA]" at bounding box center [595, 398] width 559 height 37
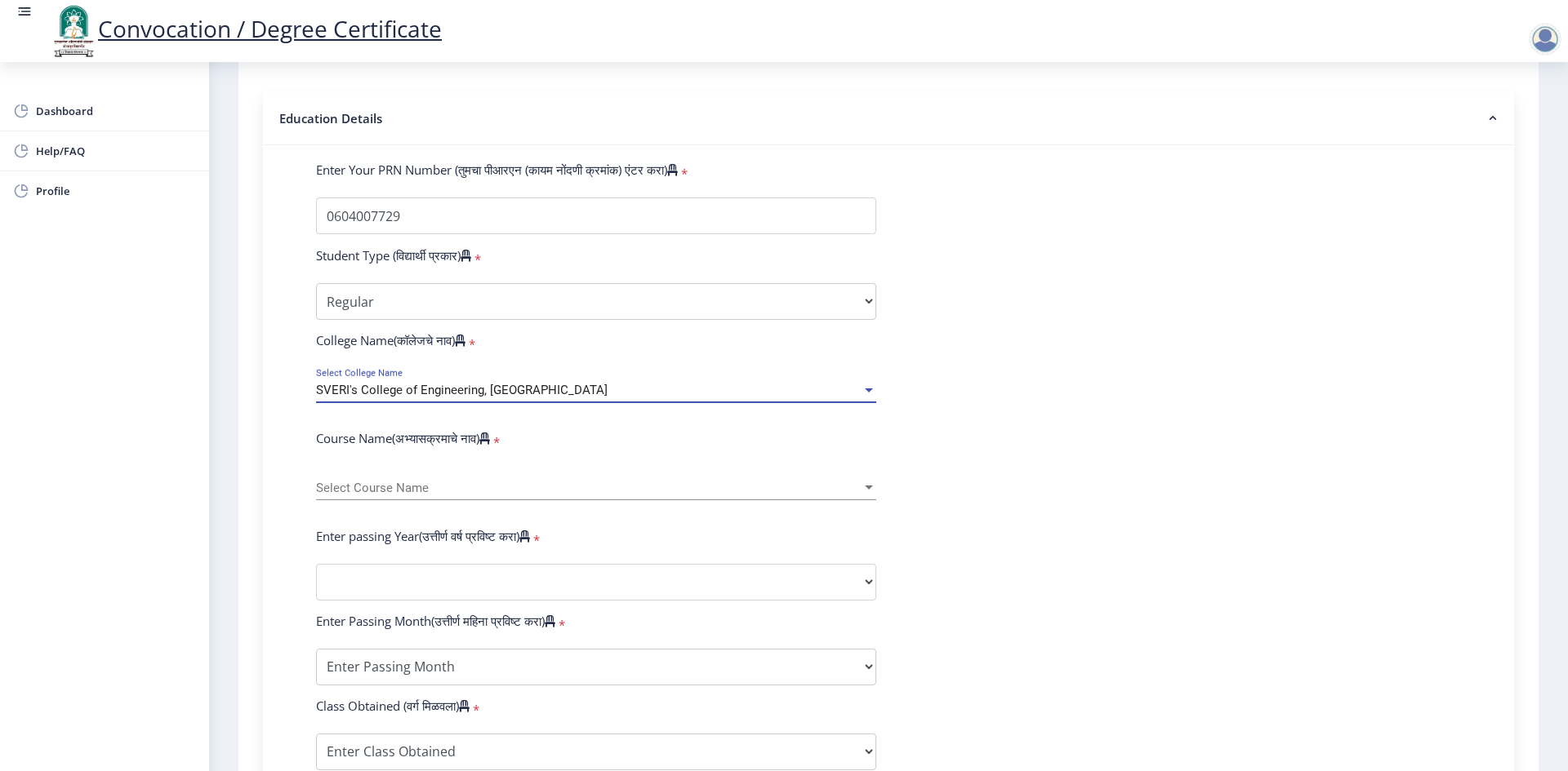
click at [867, 490] on div at bounding box center [868, 488] width 8 height 4
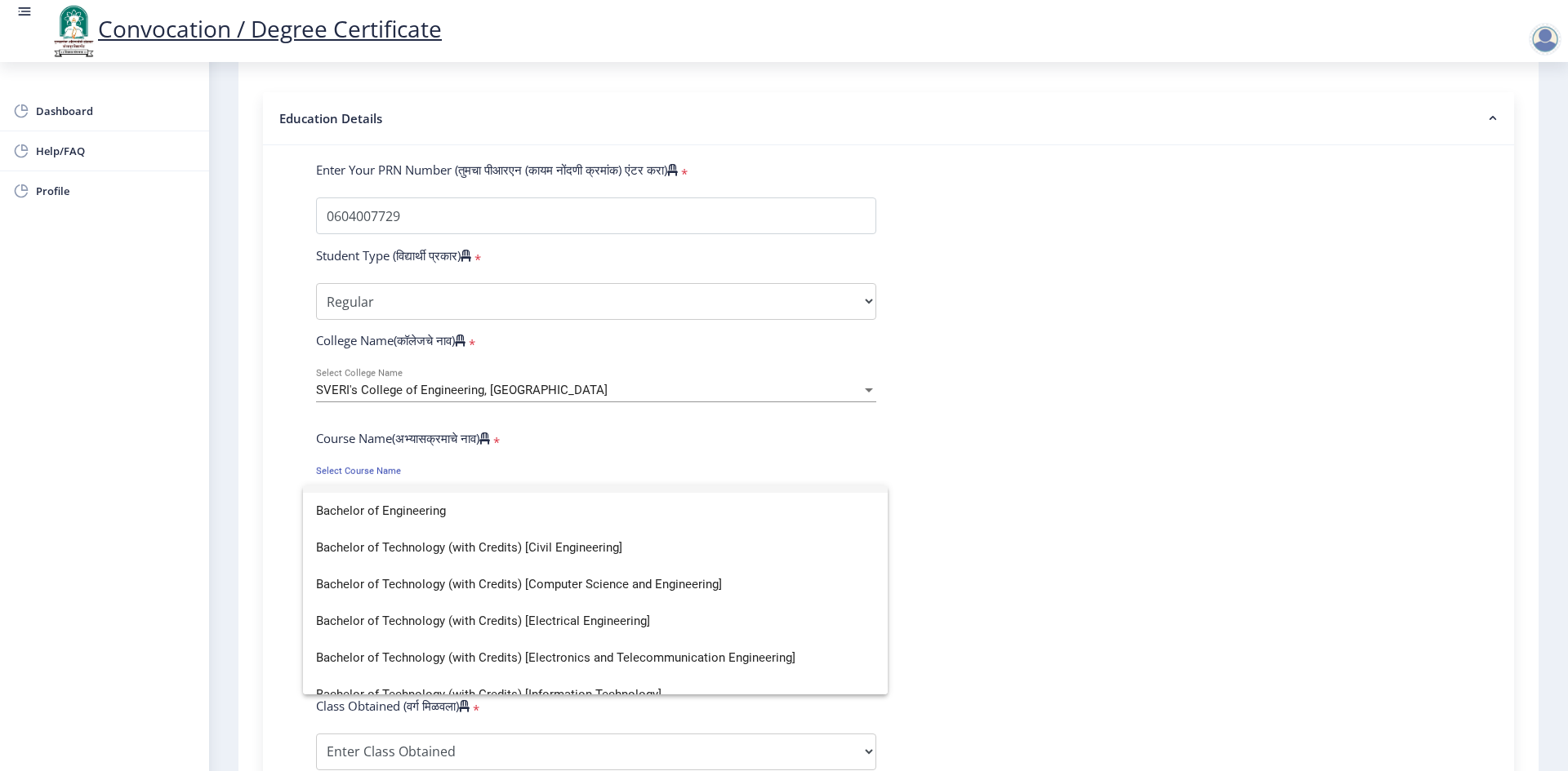
scroll to position [0, 0]
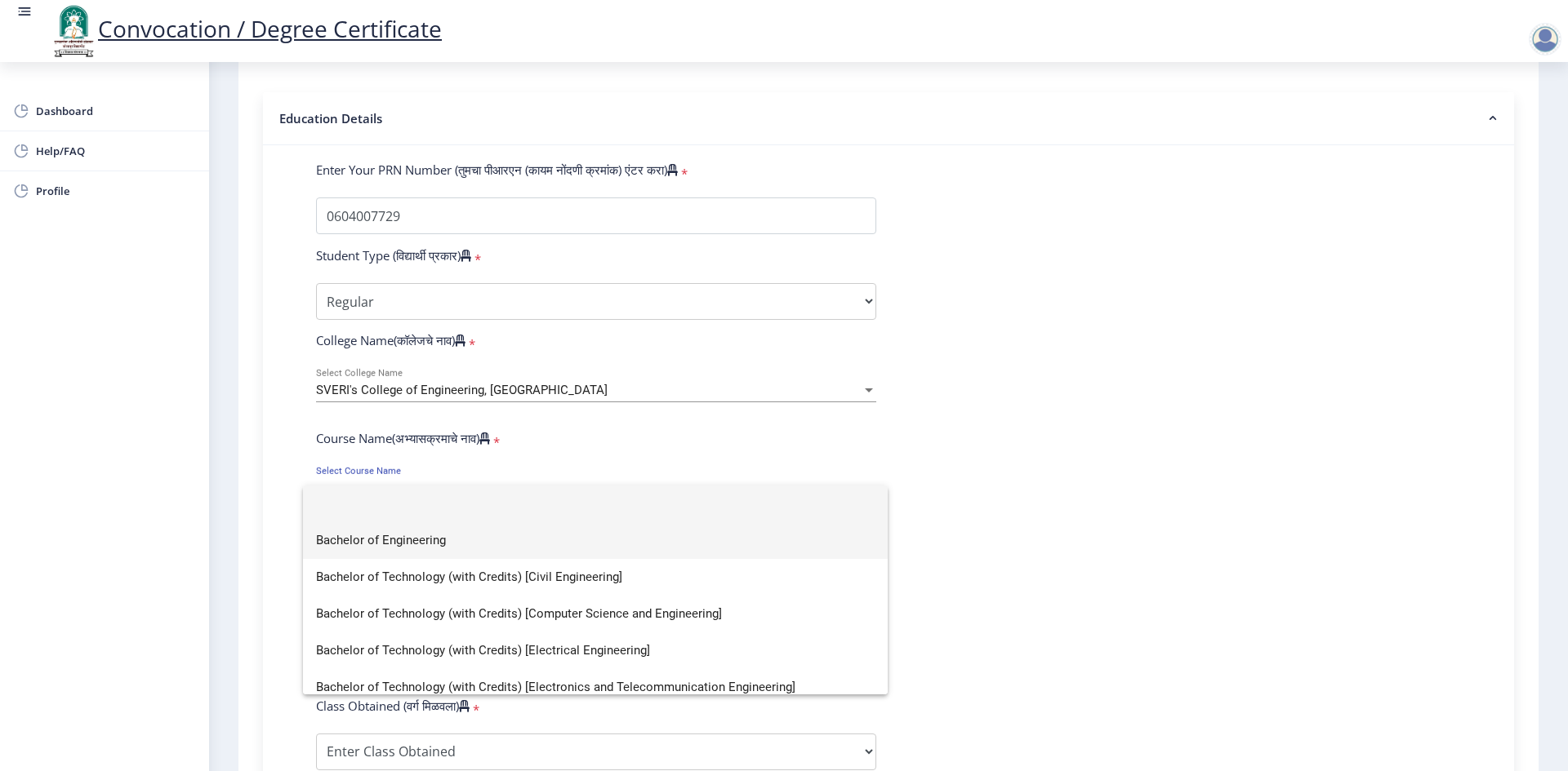
click at [433, 540] on span "Bachelor of Engineering" at bounding box center [595, 541] width 559 height 37
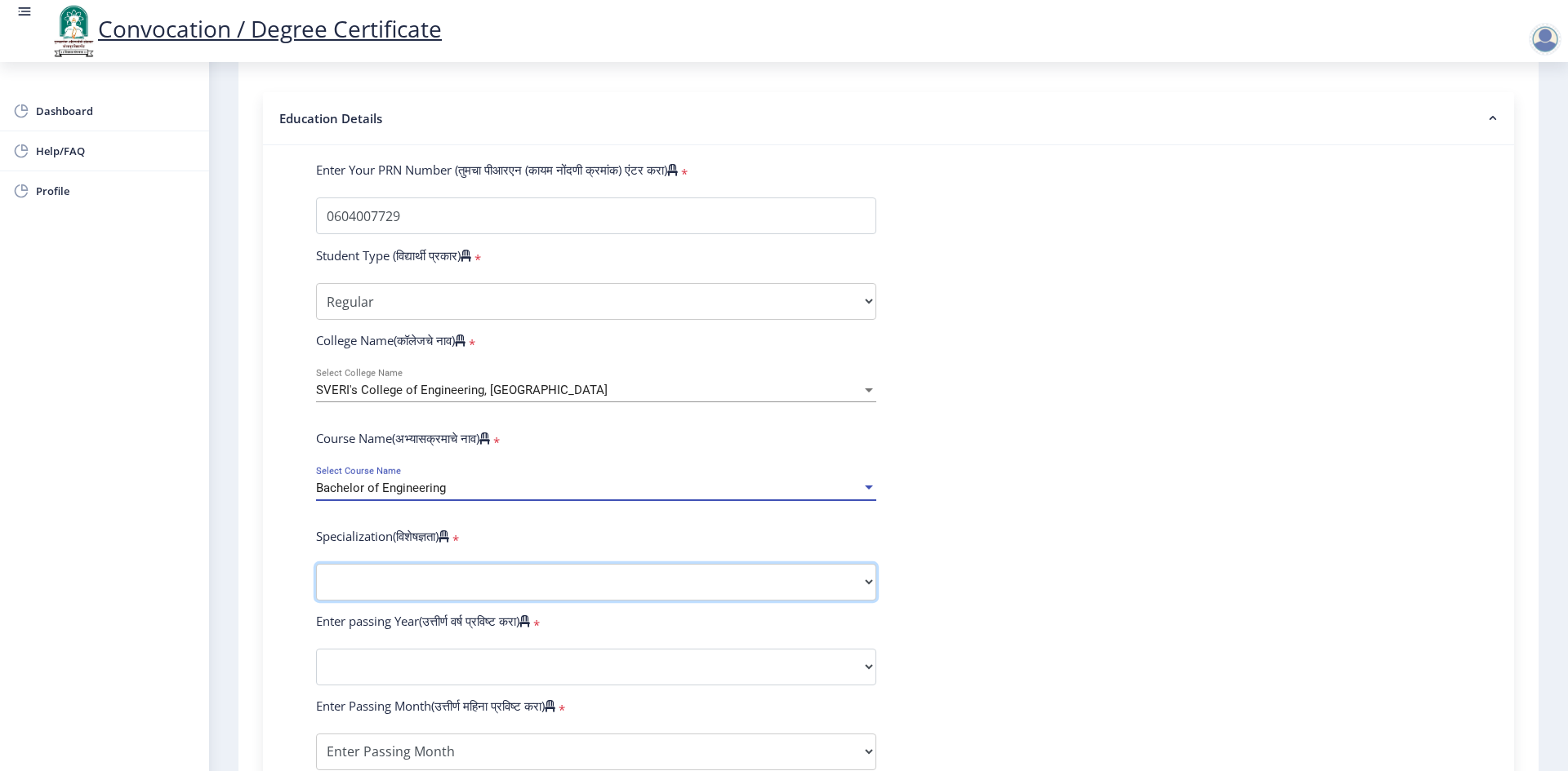
click at [870, 599] on select "Specialization Bio-Medical Engineering Civil Engineering Computer Science & Eng…" at bounding box center [596, 582] width 561 height 37
select select "Electronics & Telecommunication Engineering"
click at [316, 580] on select "Specialization Bio-Medical Engineering Civil Engineering Computer Science & Eng…" at bounding box center [596, 582] width 561 height 37
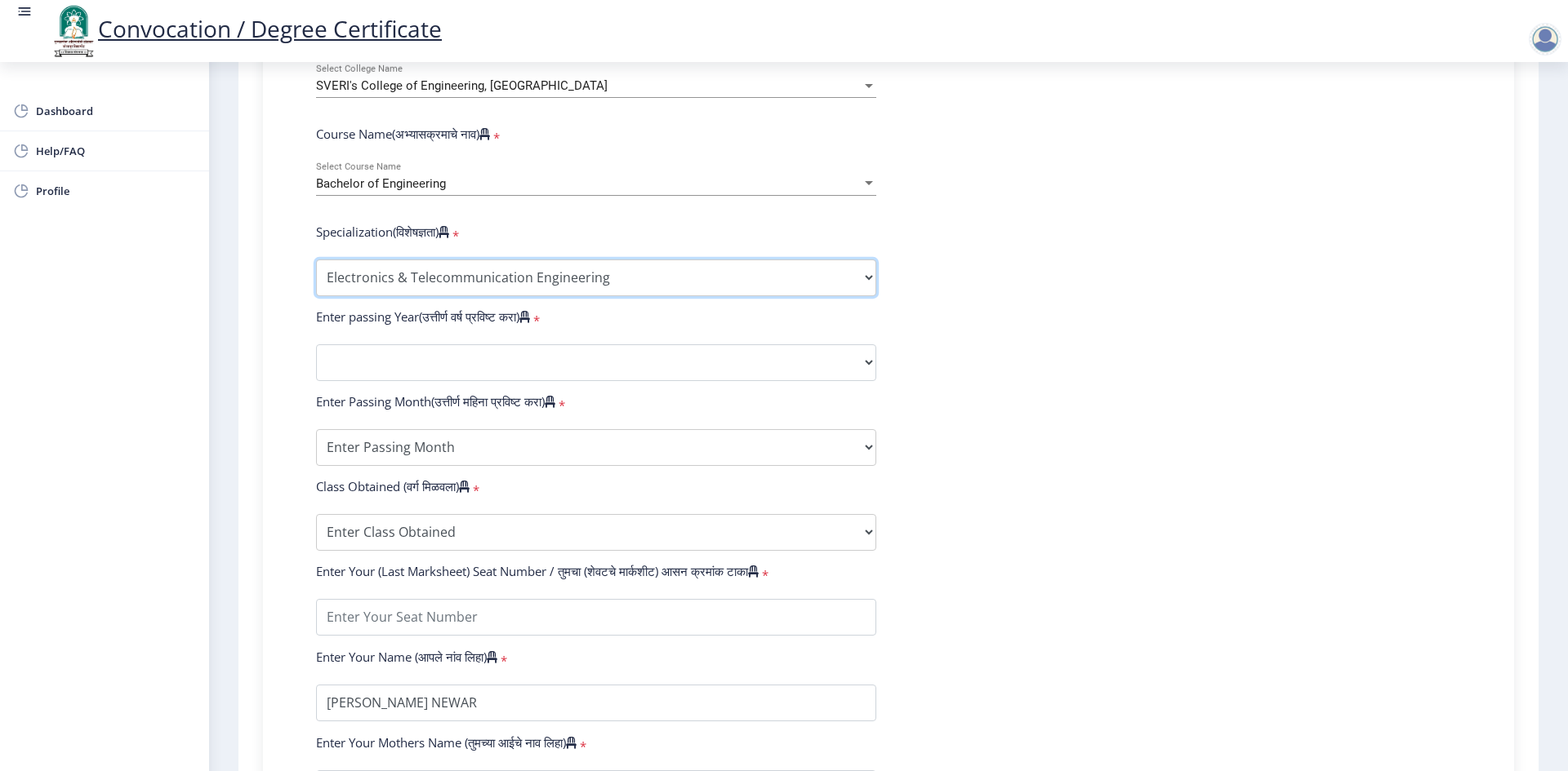
scroll to position [653, 0]
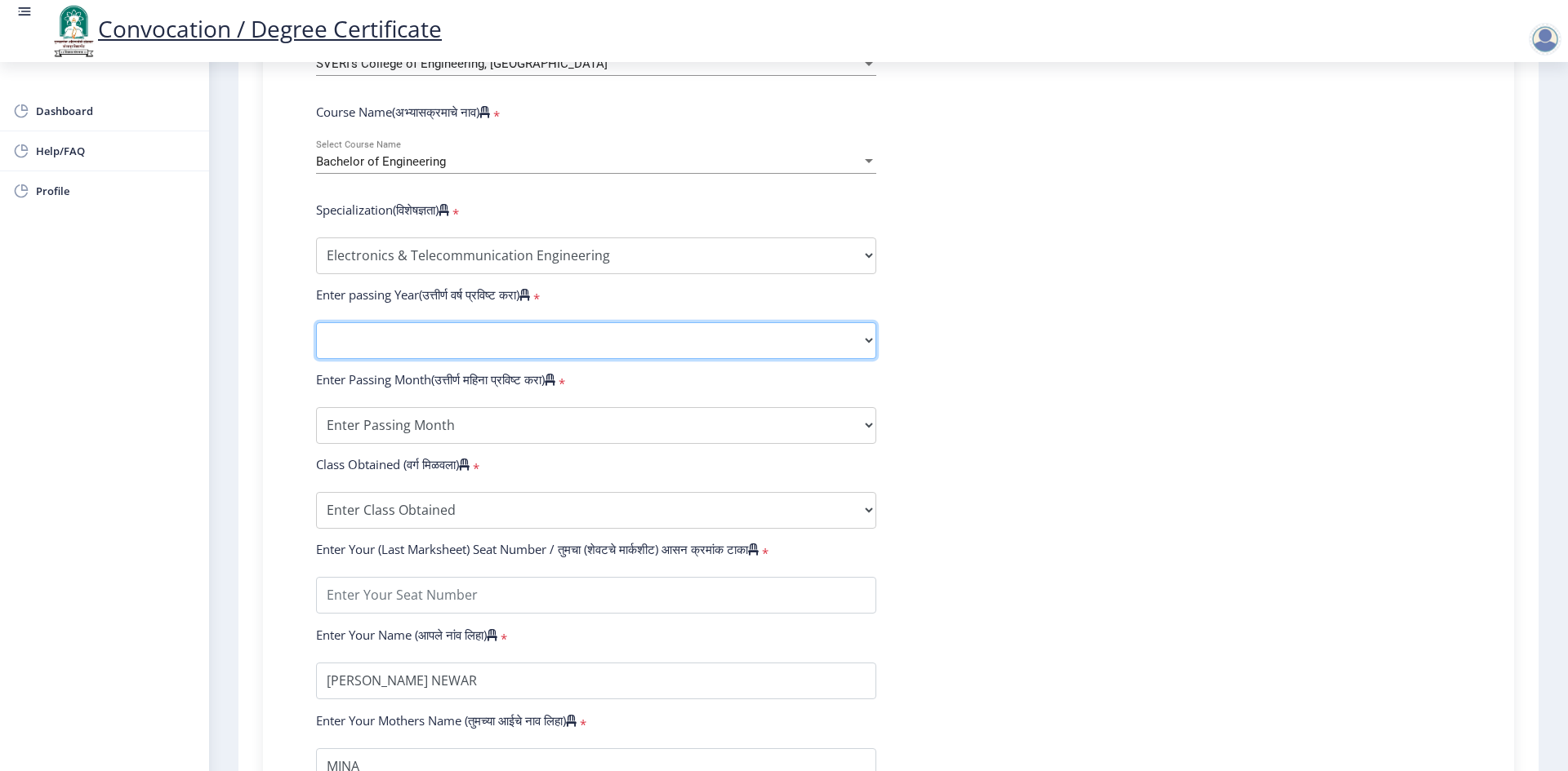
click at [869, 353] on select "2025 2024 2023 2022 2021 2020 2019 2018 2017 2016 2015 2014 2013 2012 2011 2010…" at bounding box center [596, 340] width 561 height 37
select select "2010"
click at [316, 338] on select "2025 2024 2023 2022 2021 2020 2019 2018 2017 2016 2015 2014 2013 2012 2011 2010…" at bounding box center [596, 340] width 561 height 37
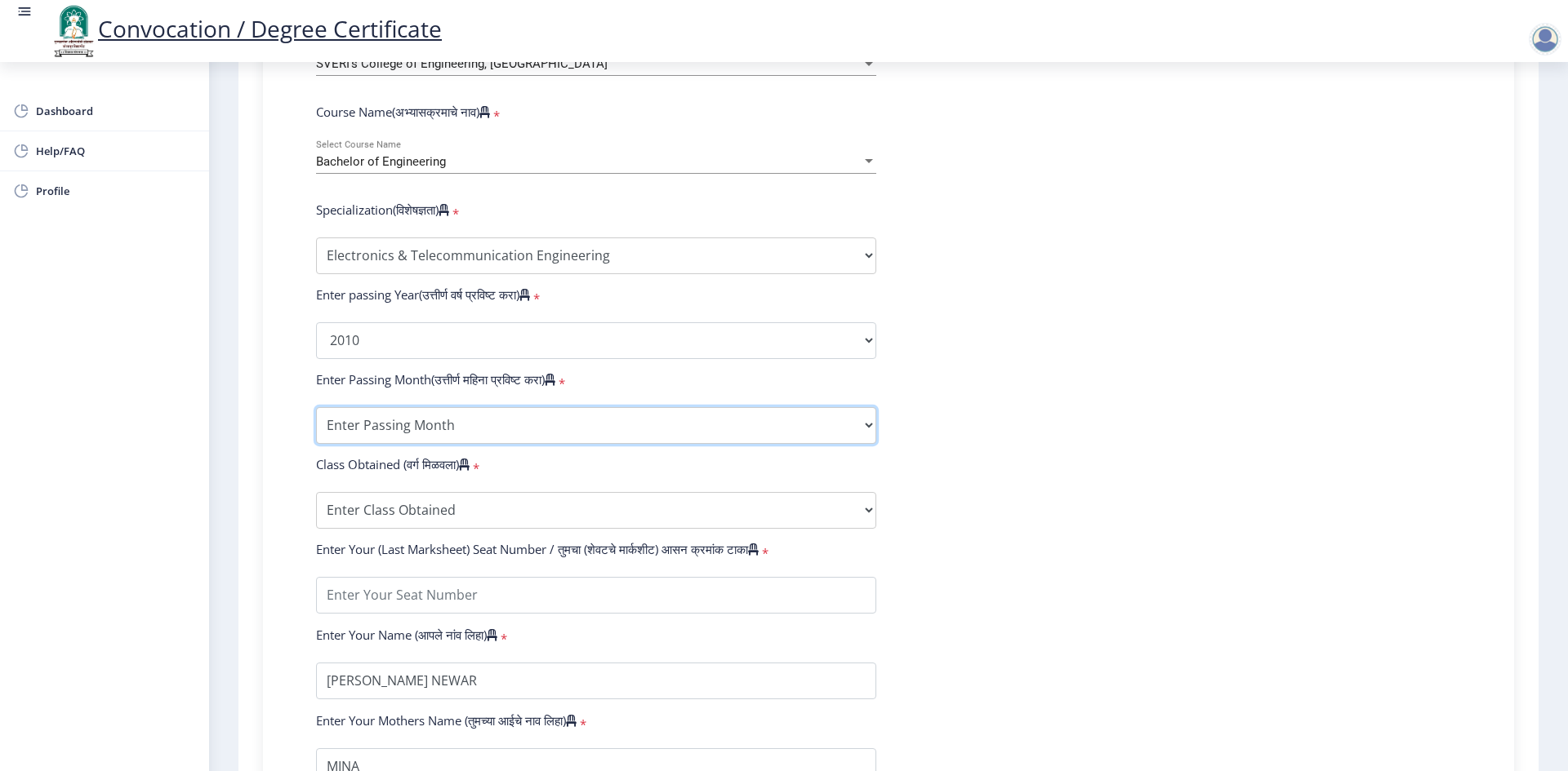
click at [864, 442] on select "Enter Passing Month March April May October November December" at bounding box center [596, 425] width 561 height 37
click at [864, 440] on select "Enter Passing Month March April May October November December" at bounding box center [596, 425] width 561 height 37
select select "March"
click at [316, 423] on select "Enter Passing Month March April May October November December" at bounding box center [596, 425] width 561 height 37
click at [623, 520] on select "Enter Class Obtained FIRST CLASS WITH DISTINCTION FIRST CLASS HIGHER SECOND CLA…" at bounding box center [596, 510] width 561 height 37
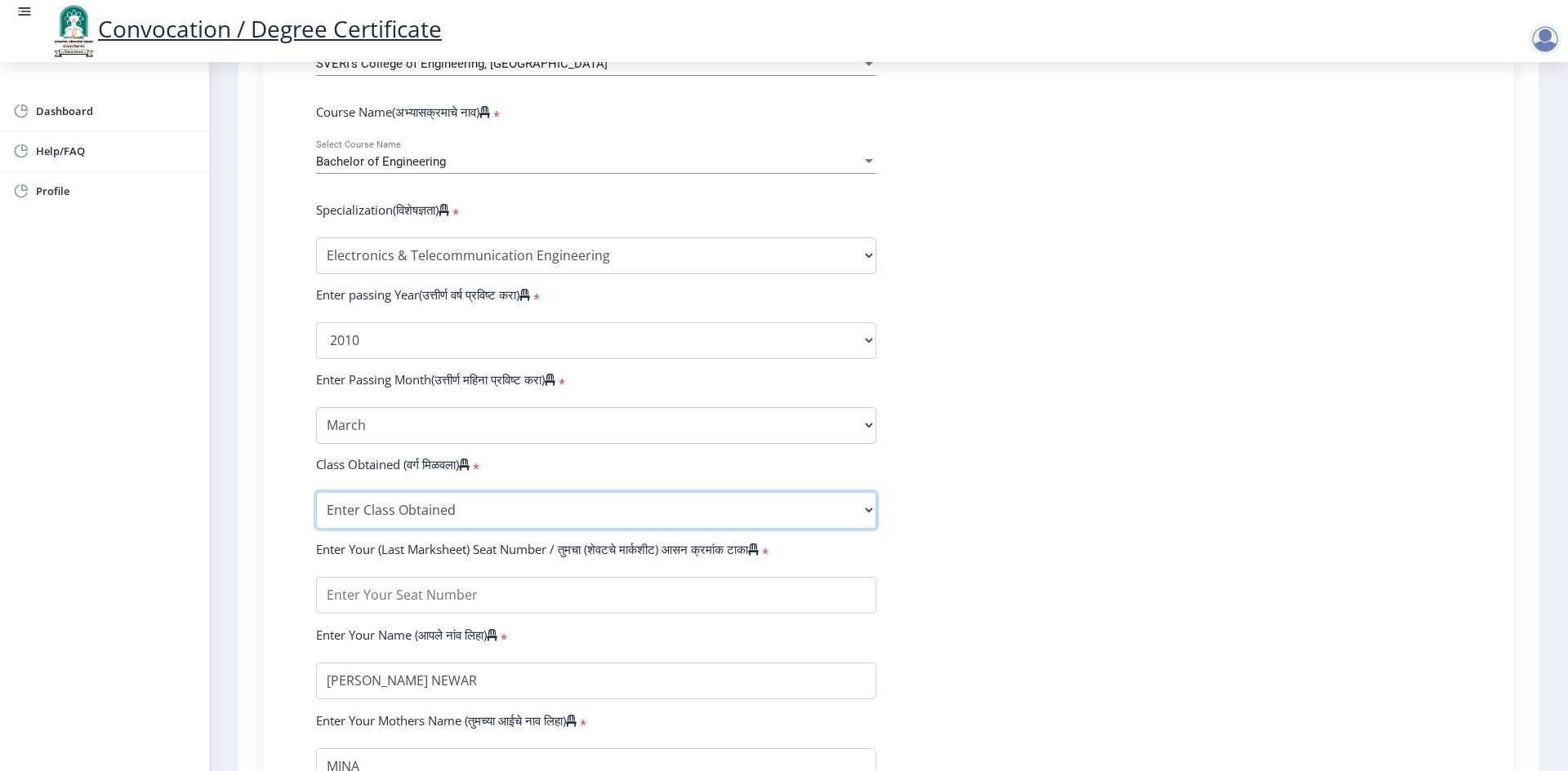
click at [585, 519] on select "Enter Class Obtained FIRST CLASS WITH DISTINCTION FIRST CLASS HIGHER SECOND CLA…" at bounding box center [596, 510] width 561 height 37
select select "FIRST CLASS WITH DISTINCTION"
click at [316, 507] on select "Enter Class Obtained FIRST CLASS WITH DISTINCTION FIRST CLASS HIGHER SECOND CLA…" at bounding box center [596, 510] width 561 height 37
click at [642, 525] on select "Enter Class Obtained FIRST CLASS WITH DISTINCTION FIRST CLASS HIGHER SECOND CLA…" at bounding box center [596, 510] width 561 height 37
click at [1116, 322] on form "Enter Your PRN Number (तुमचा पीआरएन (कायम नोंदणी क्रमांक) एंटर करा) * Student T…" at bounding box center [889, 309] width 1169 height 950
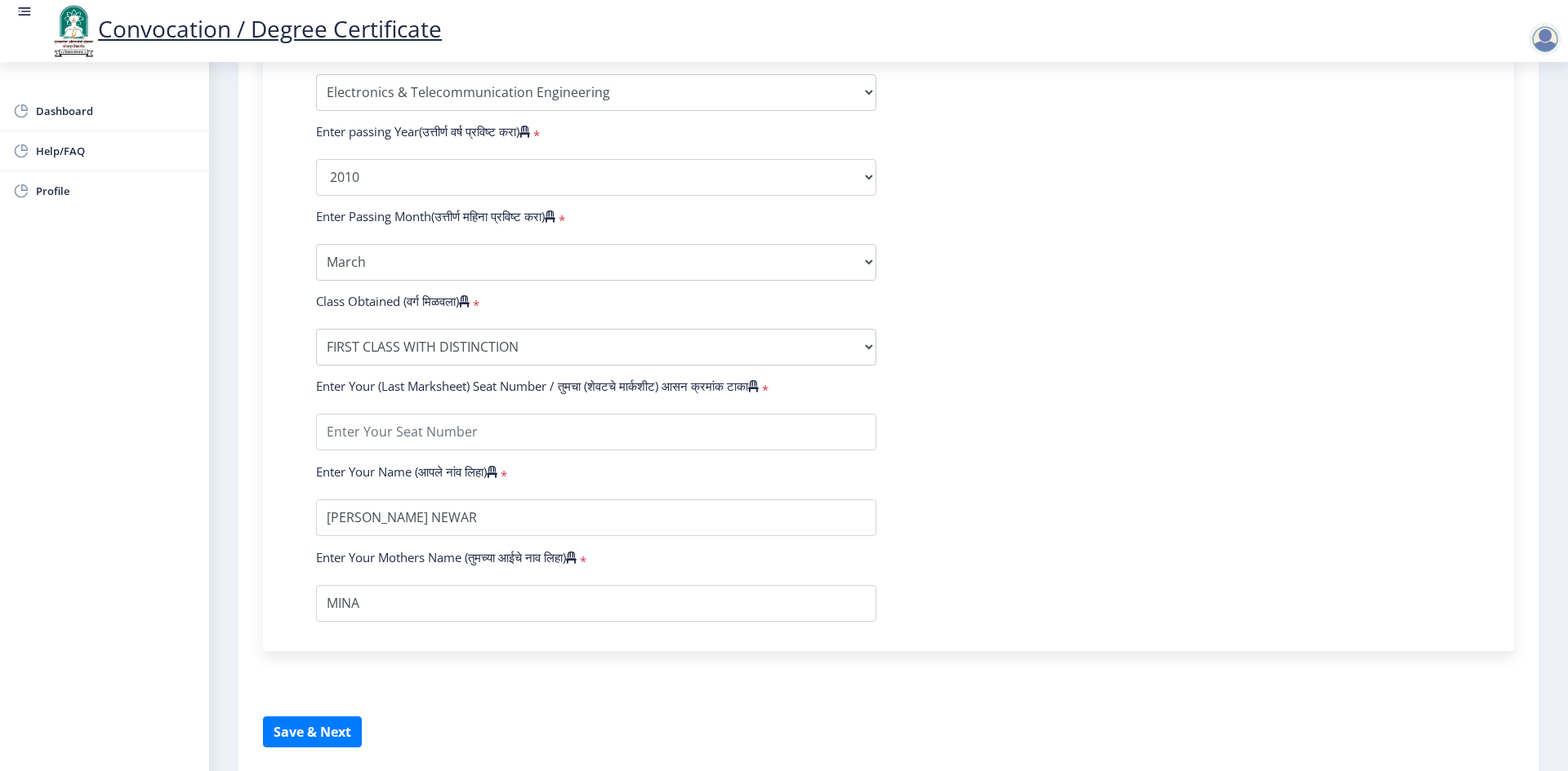
scroll to position [893, 0]
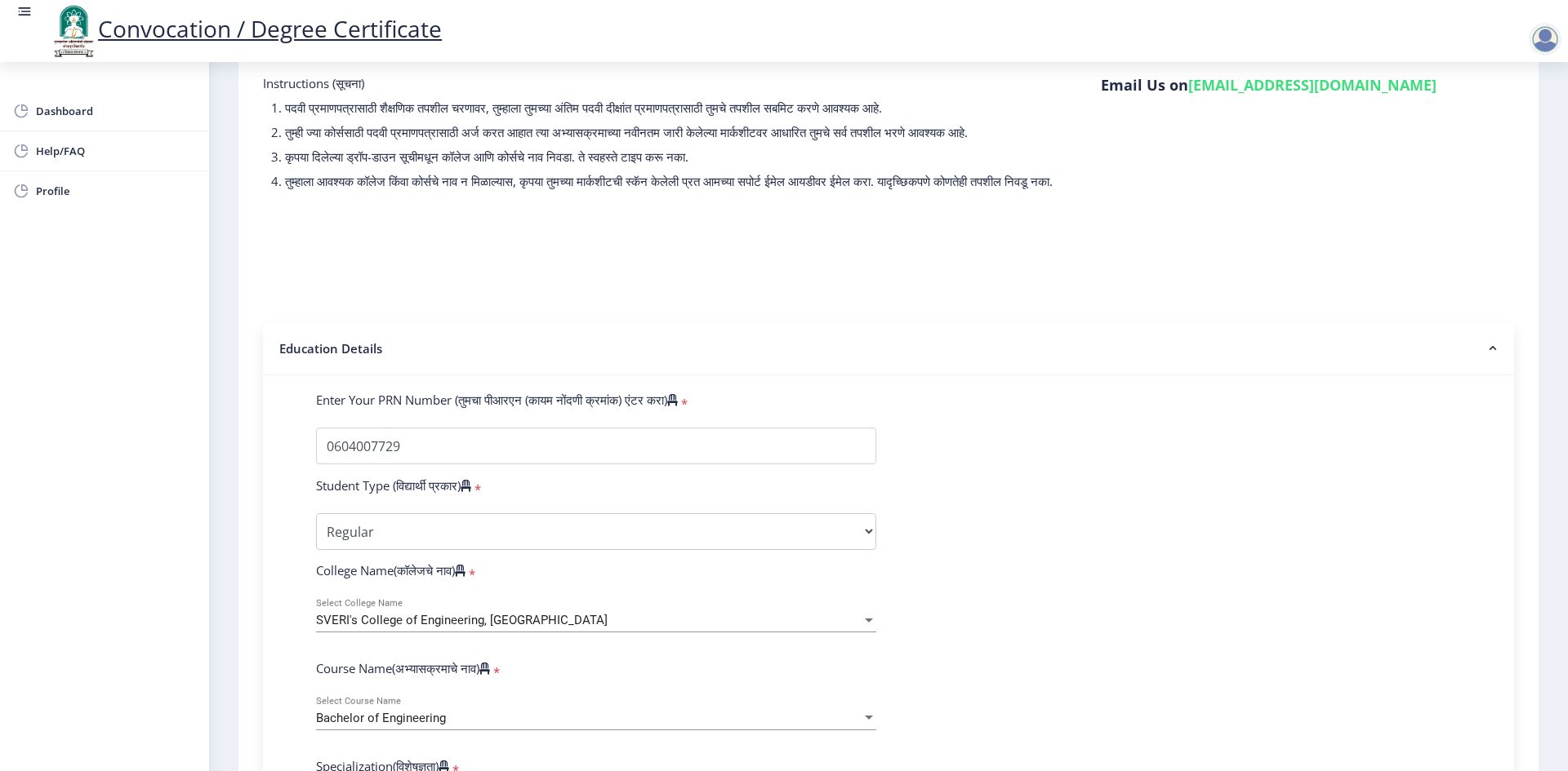
scroll to position [76, 0]
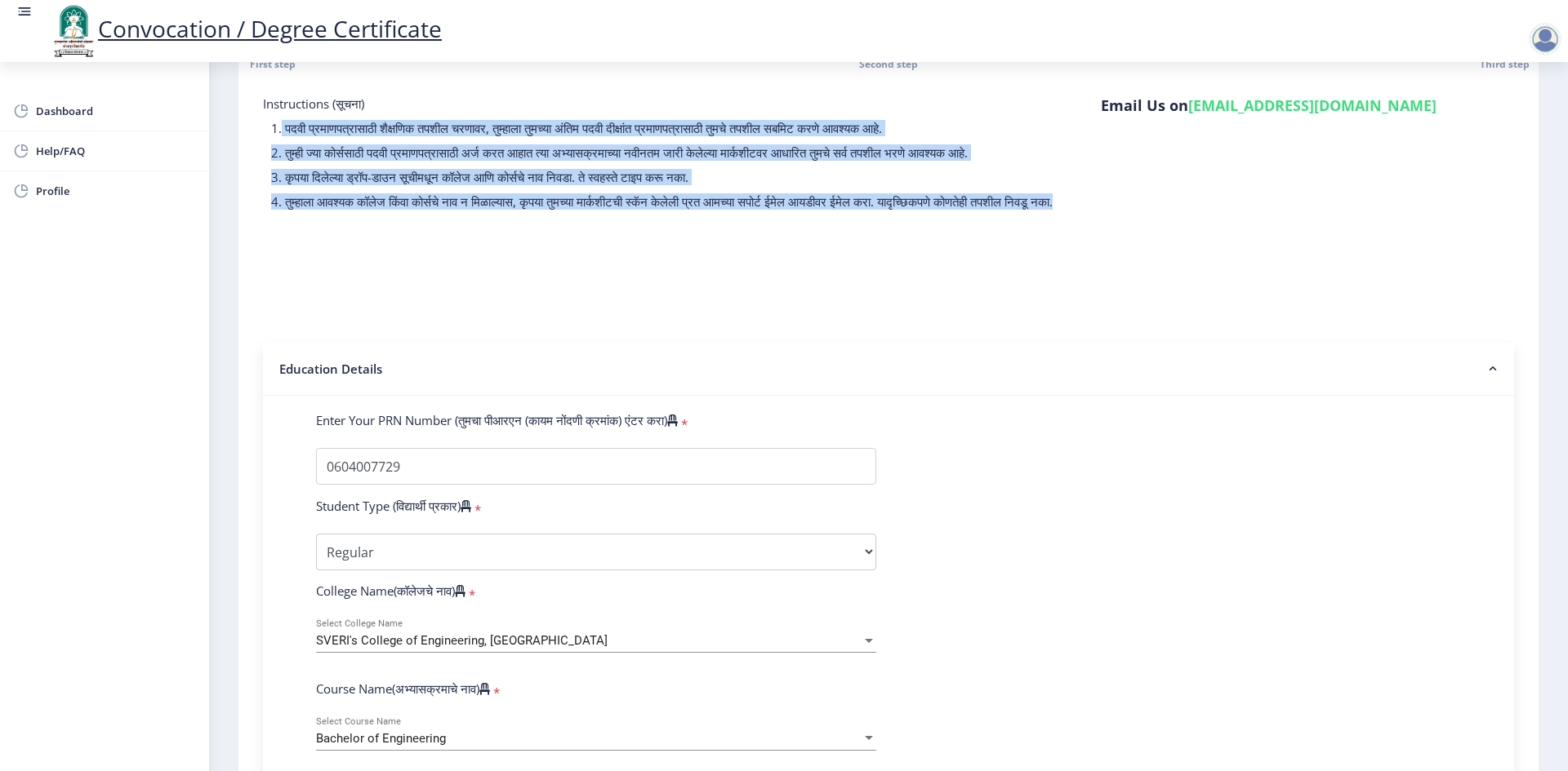
drag, startPoint x: 282, startPoint y: 125, endPoint x: 418, endPoint y: 220, distance: 165.9
click at [418, 218] on div "Instructions (सूचना) 1. पदवी प्रमाणपत्रासाठी शैक्षणिक तपशील चरणावर, तुम्हाला तु…" at bounding box center [675, 156] width 850 height 122
copy div "lorी i्doाsit्aाcाaी eैs्doिe temीi utlाet, dुm्aाeा aुmi्vा qंnिe ullी lीn्aां…"
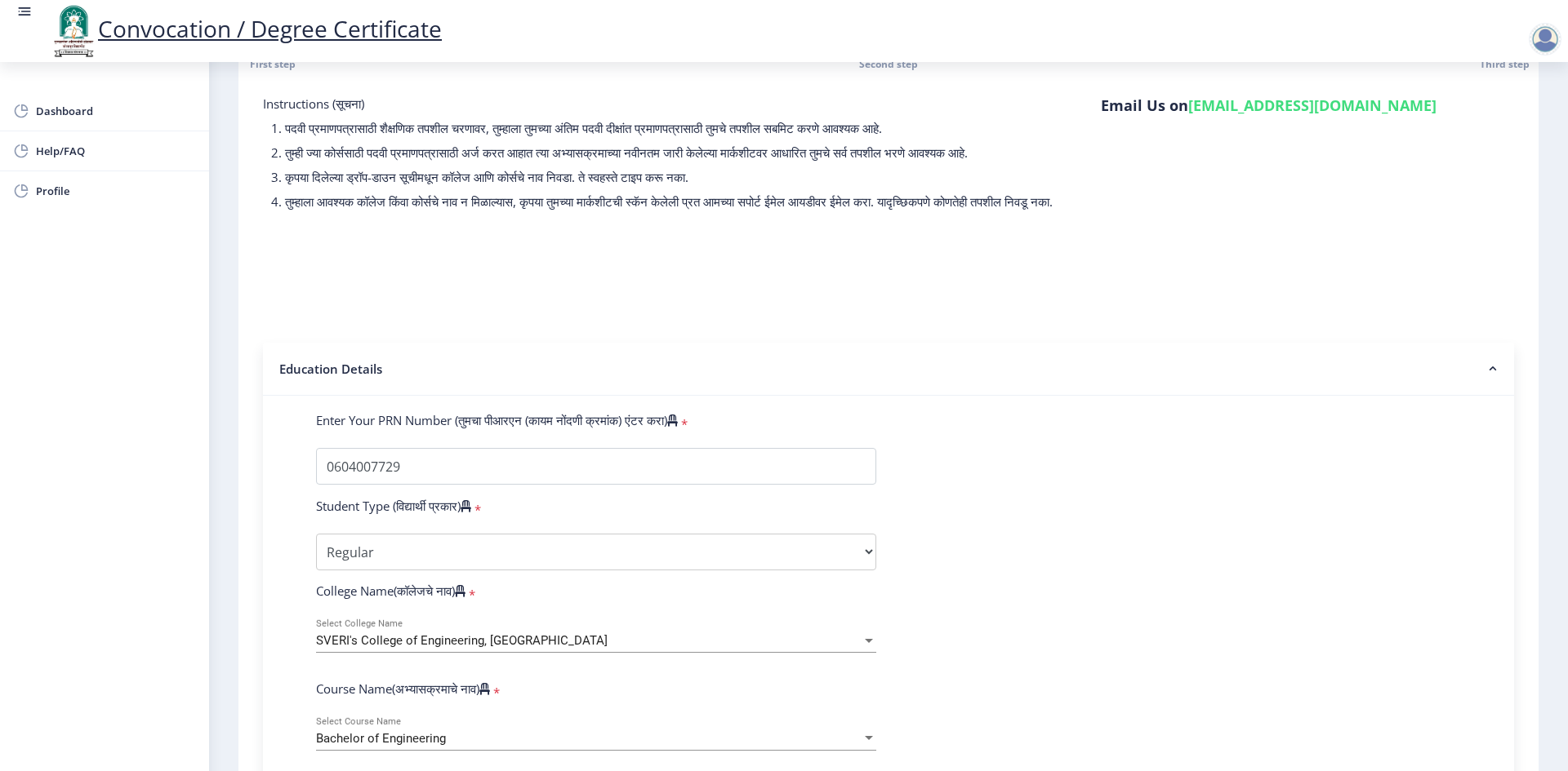
drag, startPoint x: 468, startPoint y: 269, endPoint x: 373, endPoint y: 158, distance: 146.1
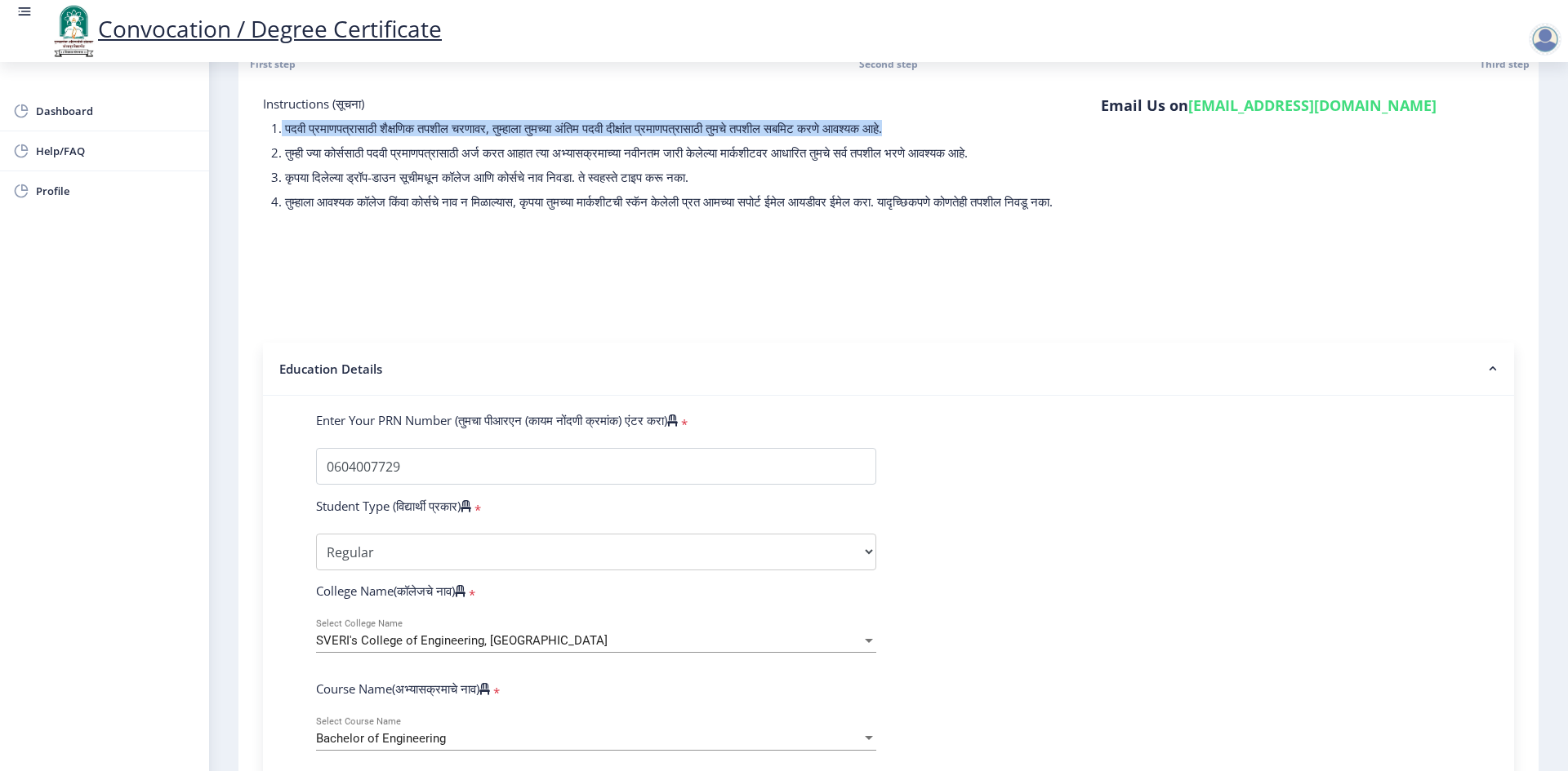
drag, startPoint x: 282, startPoint y: 123, endPoint x: 959, endPoint y: 128, distance: 677.0
click at [959, 128] on p "1. पदवी प्रमाणपत्रासाठी शैक्षणिक तपशील चरणावर, तुम्हाला तुमच्या अंतिम पदवी दीक्…" at bounding box center [684, 128] width 826 height 16
copy p "पदवी प्रमाणपत्रासाठी शैक्षणिक तपशील चरणावर, तुम्हाला तुमच्या अंतिम पदवी दीक्षां…"
drag, startPoint x: 288, startPoint y: 153, endPoint x: 1058, endPoint y: 150, distance: 770.0
click at [1058, 150] on p "2. तुम्ही ज्या कोर्ससाठी पदवी प्रमाणपत्रासाठी अर्ज करत आहात त्या अभ्यासक्रमाच्य…" at bounding box center [684, 153] width 826 height 16
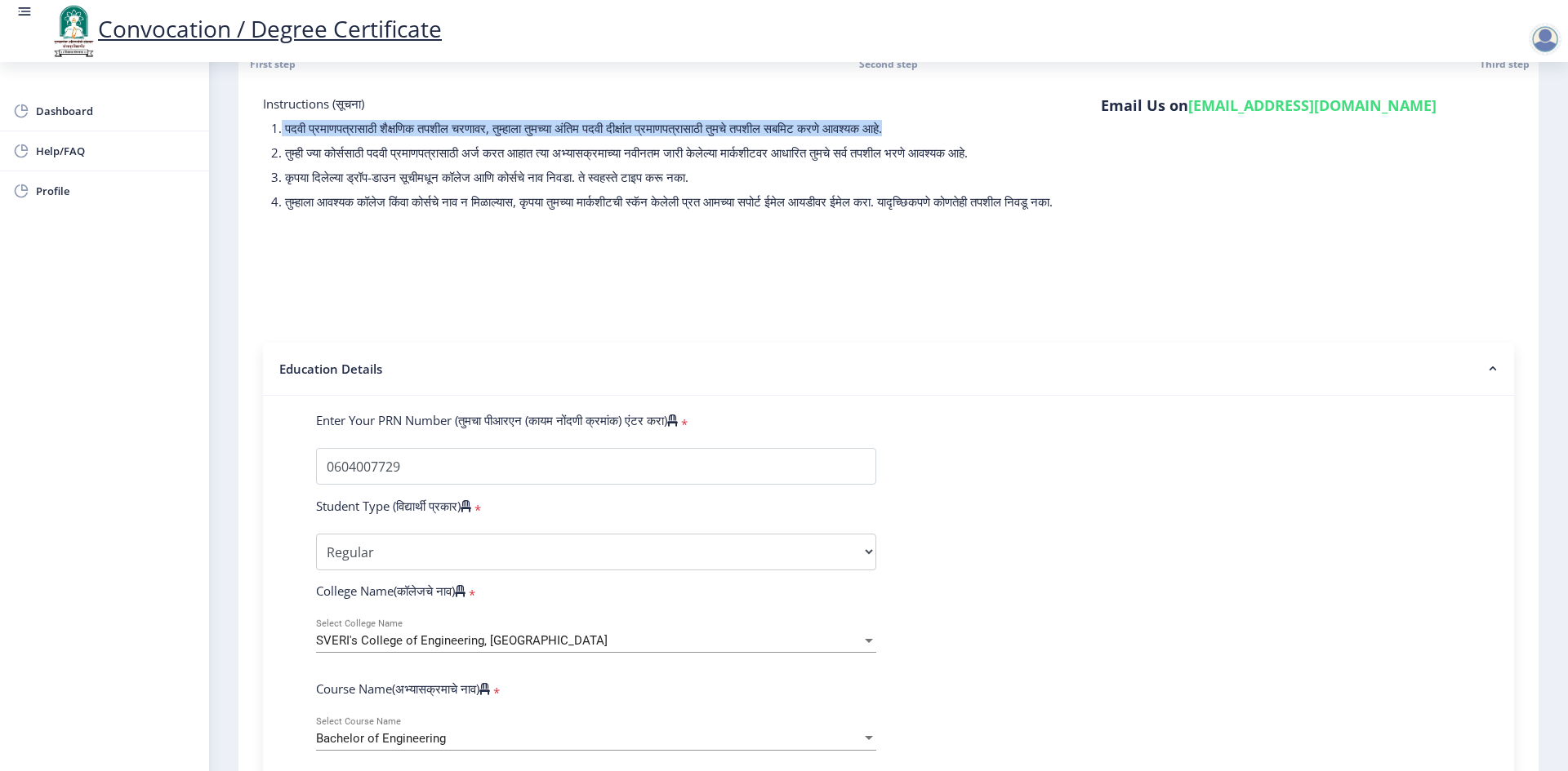
copy p "तुम्ही ज्या कोर्ससाठी पदवी प्रमाणपत्रासाठी अर्ज करत आहात त्या अभ्यासक्रमाच्या न…"
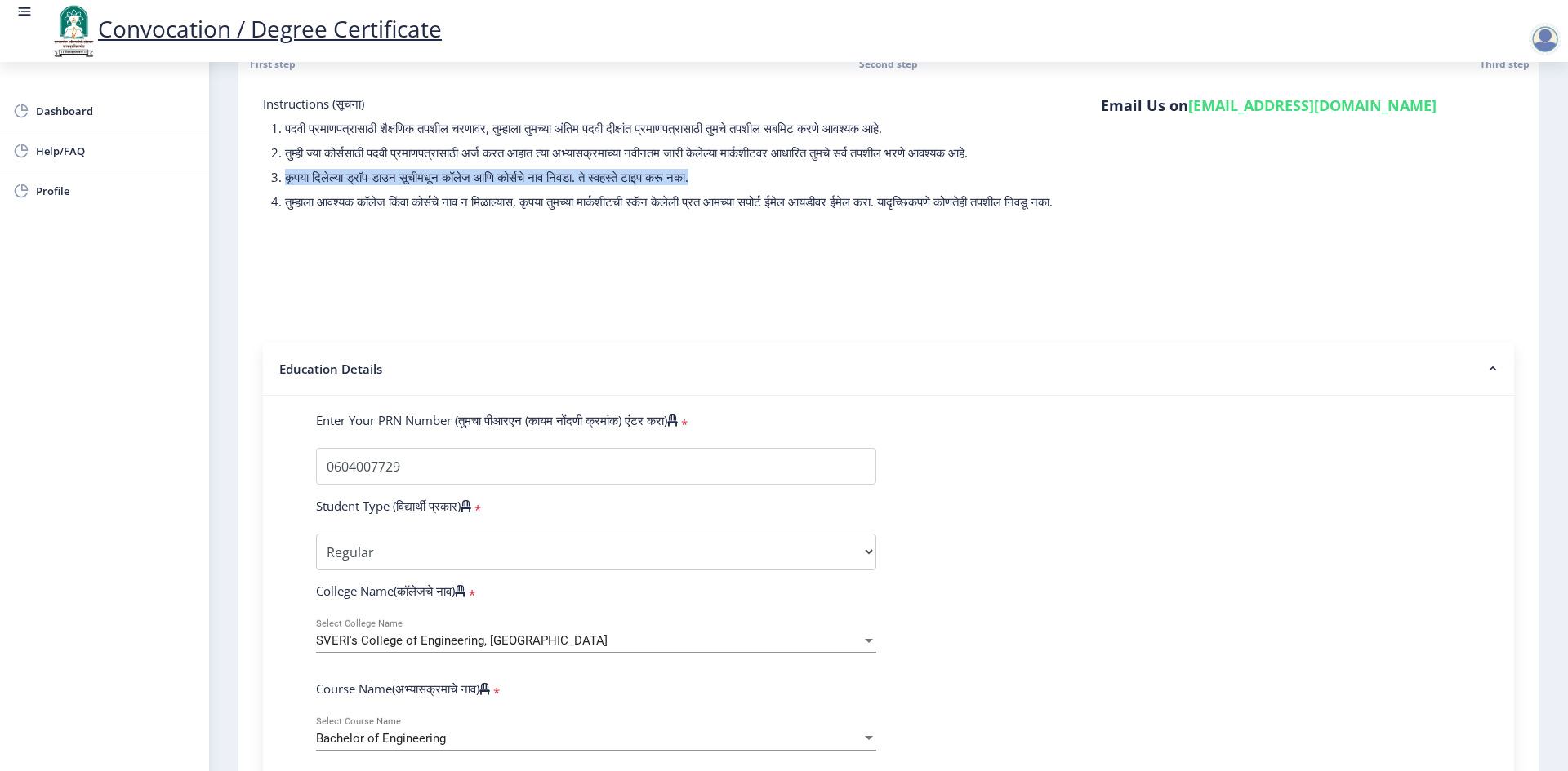
drag, startPoint x: 287, startPoint y: 177, endPoint x: 735, endPoint y: 176, distance: 448.0
click at [735, 176] on p "3. कृपया दिलेल्या ड्रॉप-डाउन सूचीमधून कॉलेज आणि कोर्सचे नाव निवडा. ते स्वहस्ते …" at bounding box center [684, 177] width 826 height 16
copy p "कृपया दिलेल्या ड्रॉप-डाउन सूचीमधून कॉलेज आणि कोर्सचे नाव निवडा. ते स्वहस्ते टाइ…"
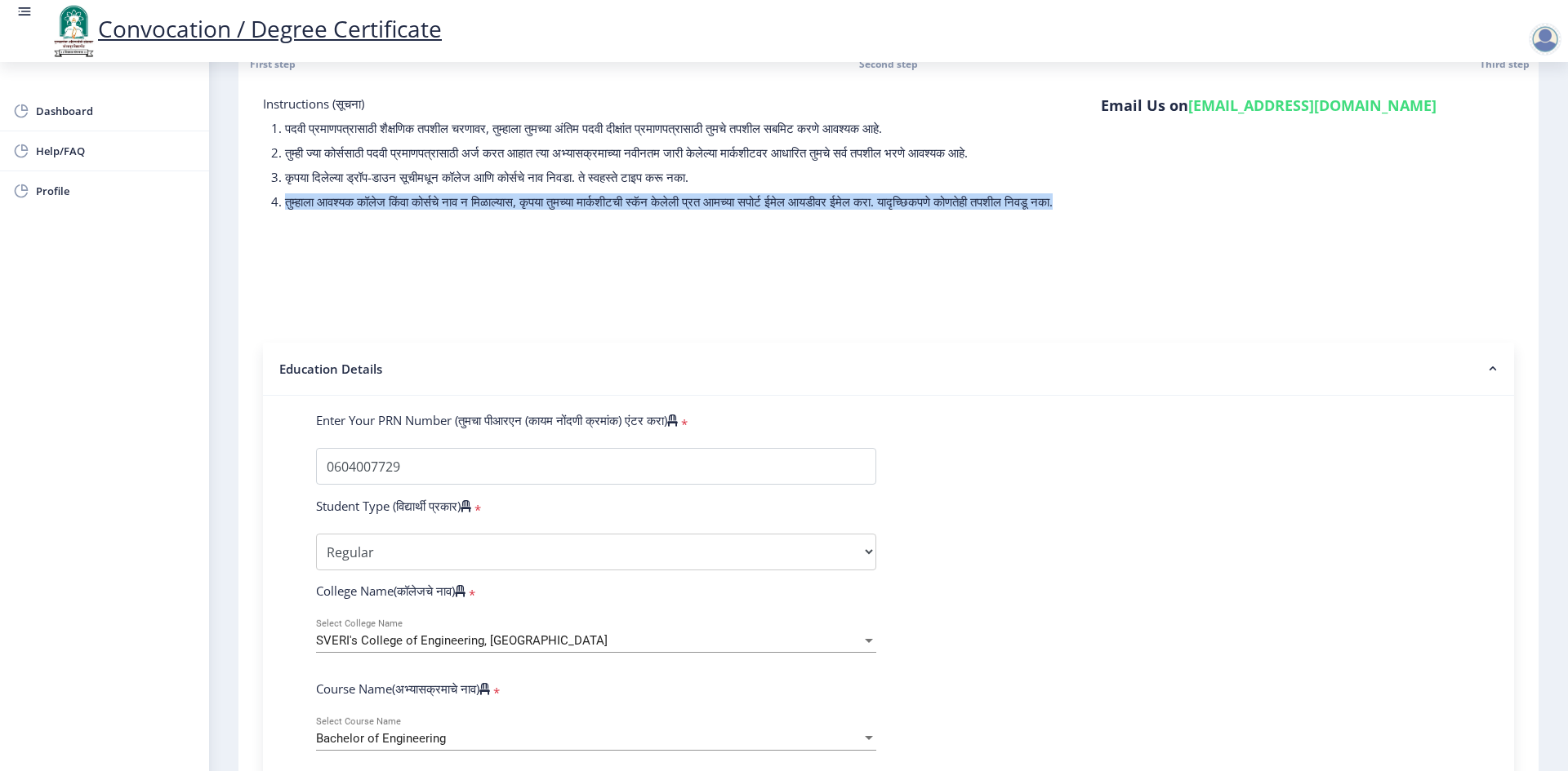
drag, startPoint x: 283, startPoint y: 202, endPoint x: 388, endPoint y: 231, distance: 108.9
click at [388, 218] on div "Instructions (सूचना) 1. पदवी प्रमाणपत्रासाठी शैक्षणिक तपशील चरणावर, तुम्हाला तु…" at bounding box center [675, 156] width 850 height 122
copy p "तुम्हाला आवश्यक कॉलेज किंवा कोर्सचे नाव न मिळाल्यास, कृपया तुमच्या मार्कशीटची स…"
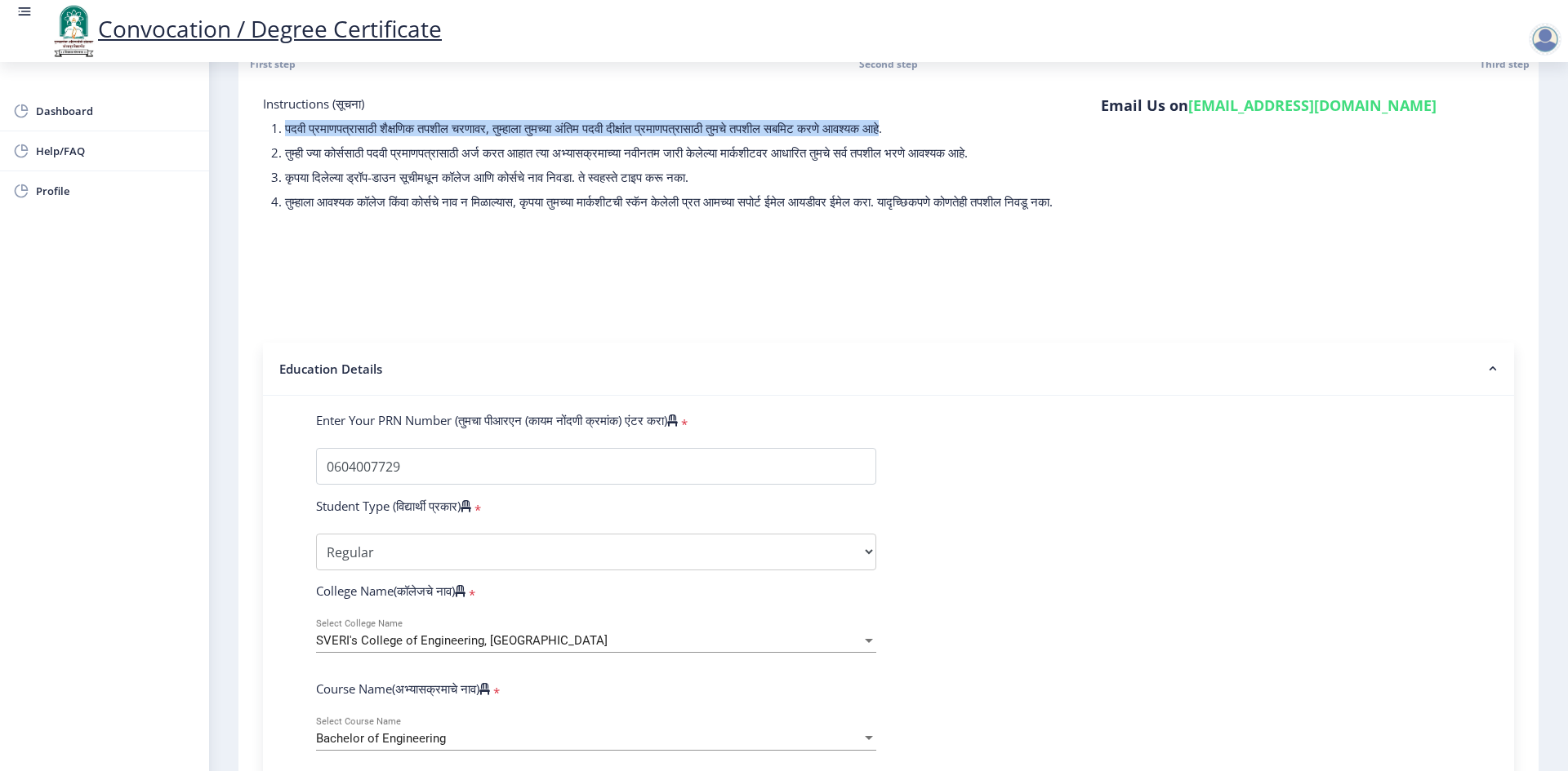
drag, startPoint x: 285, startPoint y: 125, endPoint x: 957, endPoint y: 120, distance: 672.0
click at [957, 120] on p "1. पदवी प्रमाणपत्रासाठी शैक्षणिक तपशील चरणावर, तुम्हाला तुमच्या अंतिम पदवी दीक्…" at bounding box center [684, 128] width 826 height 16
copy p "पदवी प्रमाणपत्रासाठी शैक्षणिक तपशील चरणावर, तुम्हाला तुमच्या अंतिम पदवी दीक्षां…"
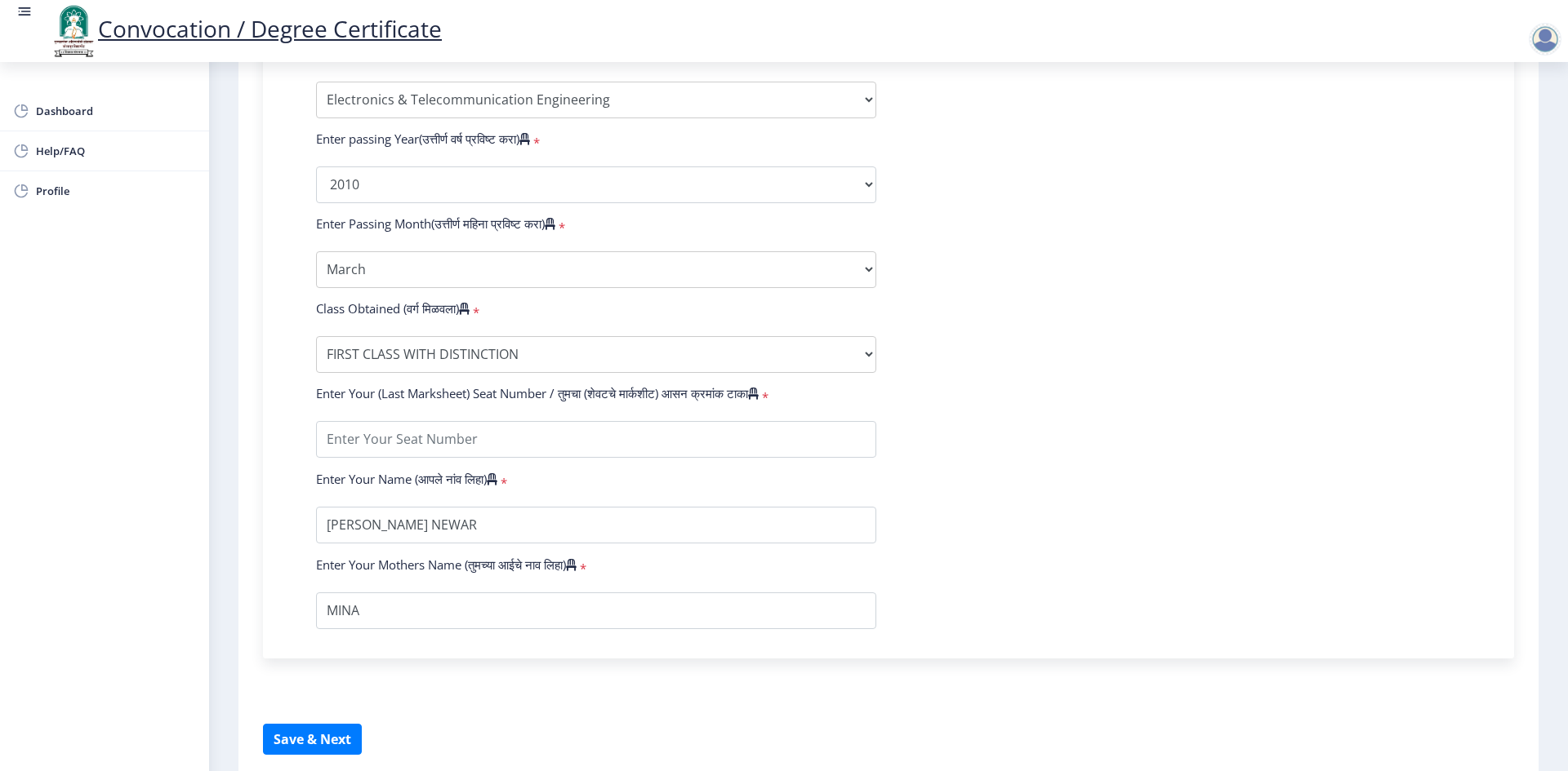
scroll to position [810, 0]
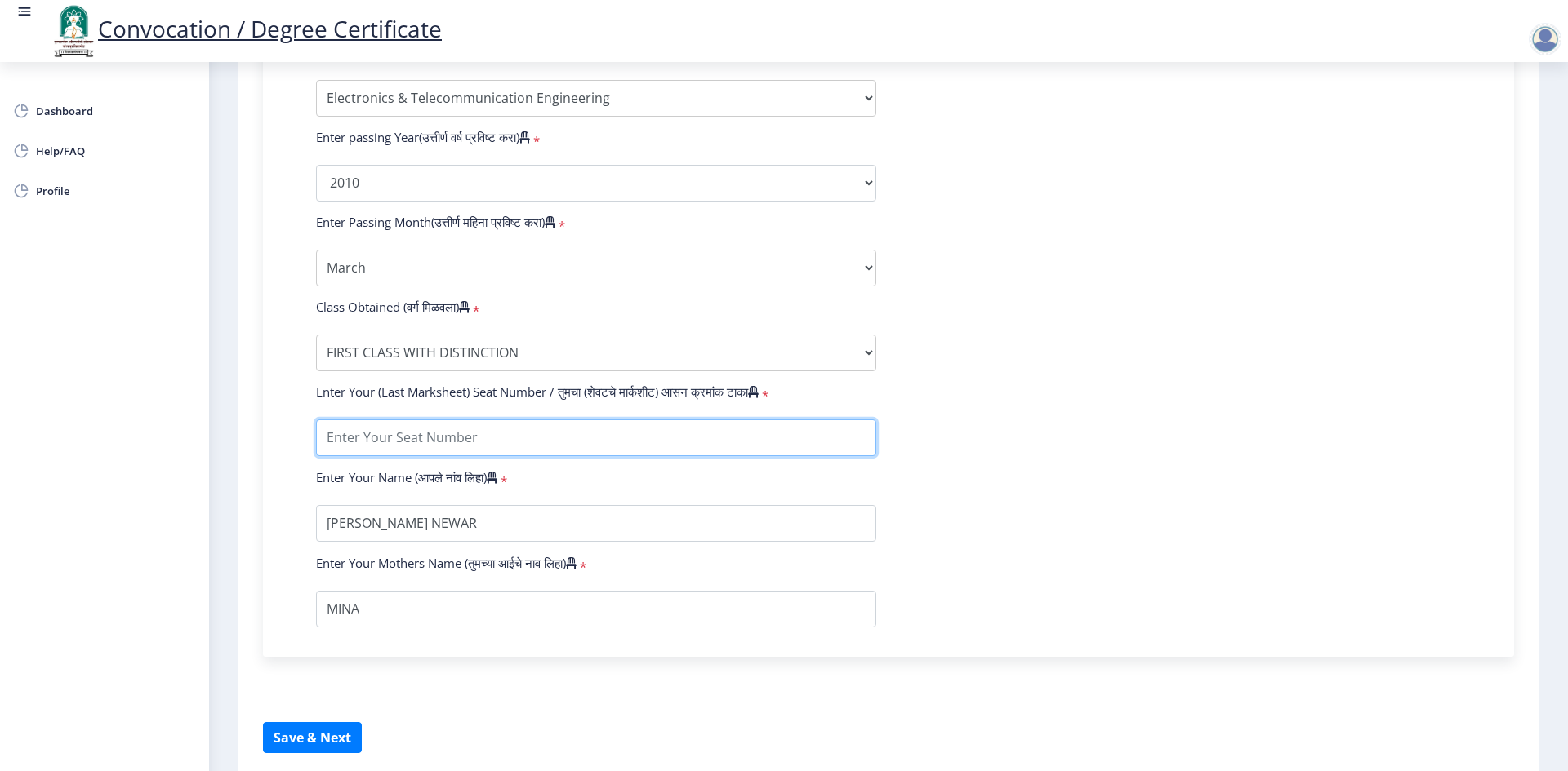
click at [415, 456] on input "textarea" at bounding box center [596, 438] width 561 height 37
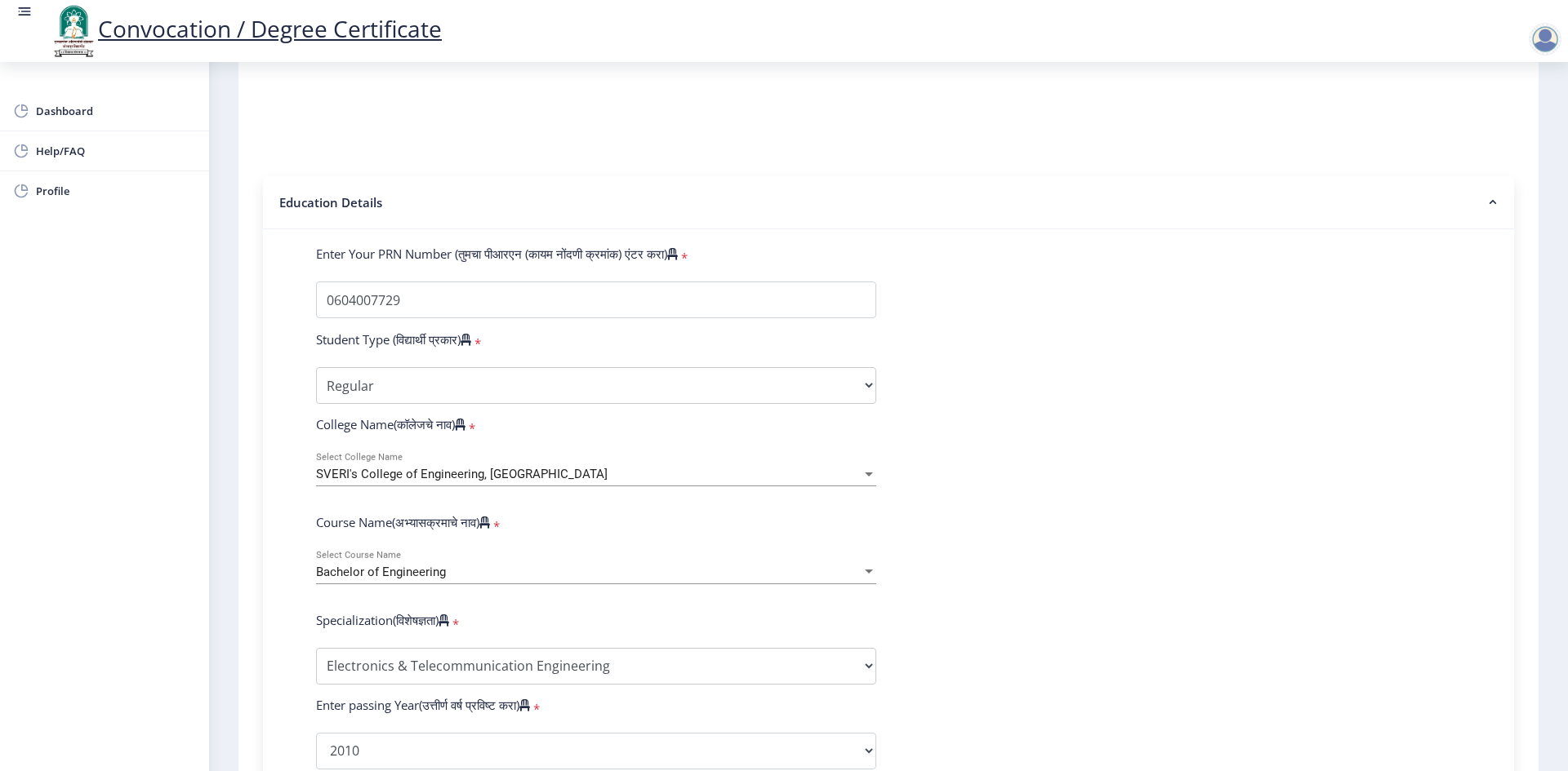
scroll to position [0, 0]
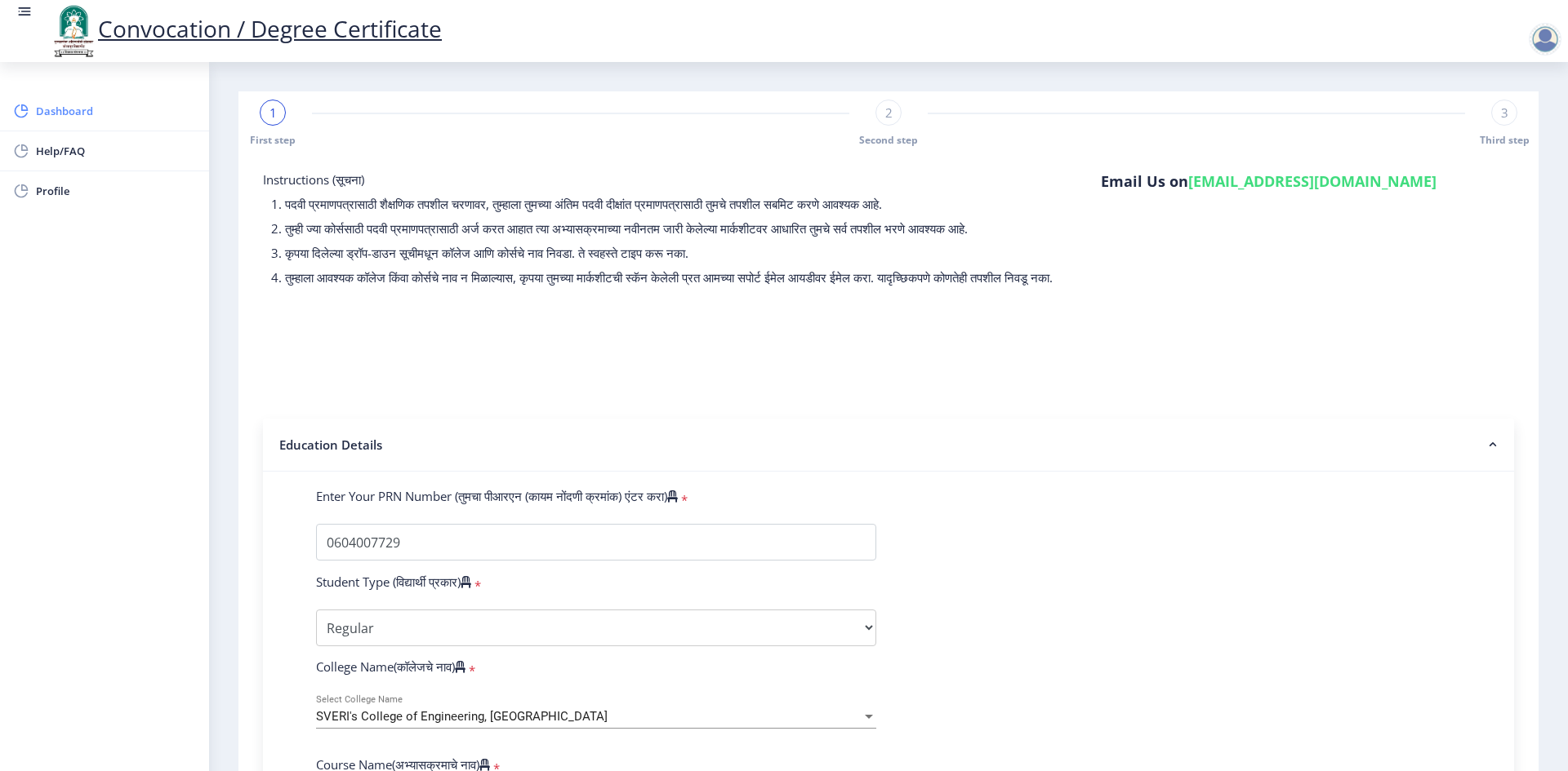
click at [60, 114] on span "Dashboard" at bounding box center [115, 111] width 160 height 20
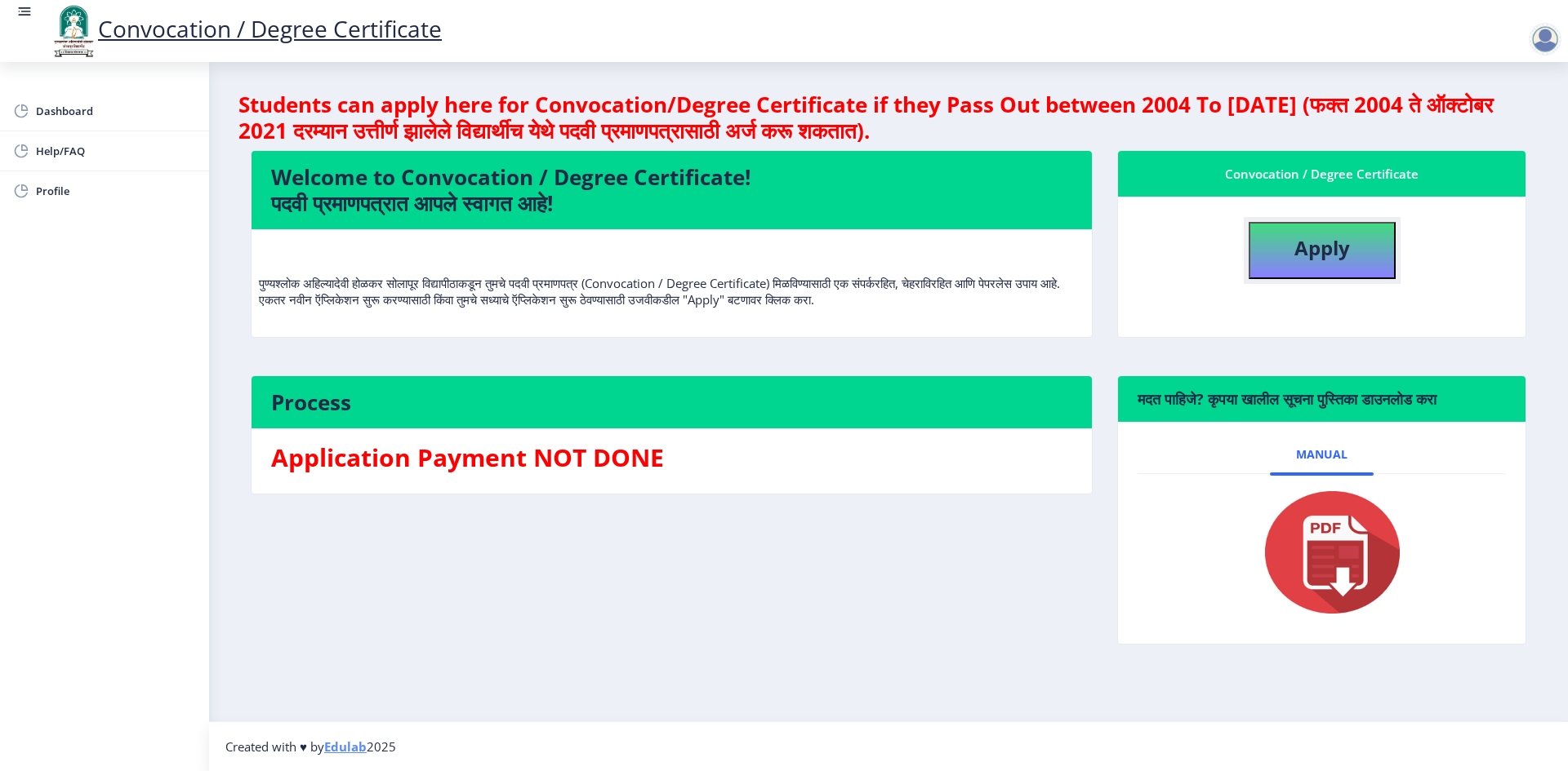
click at [1317, 252] on b "Apply" at bounding box center [1322, 247] width 55 height 27
select select
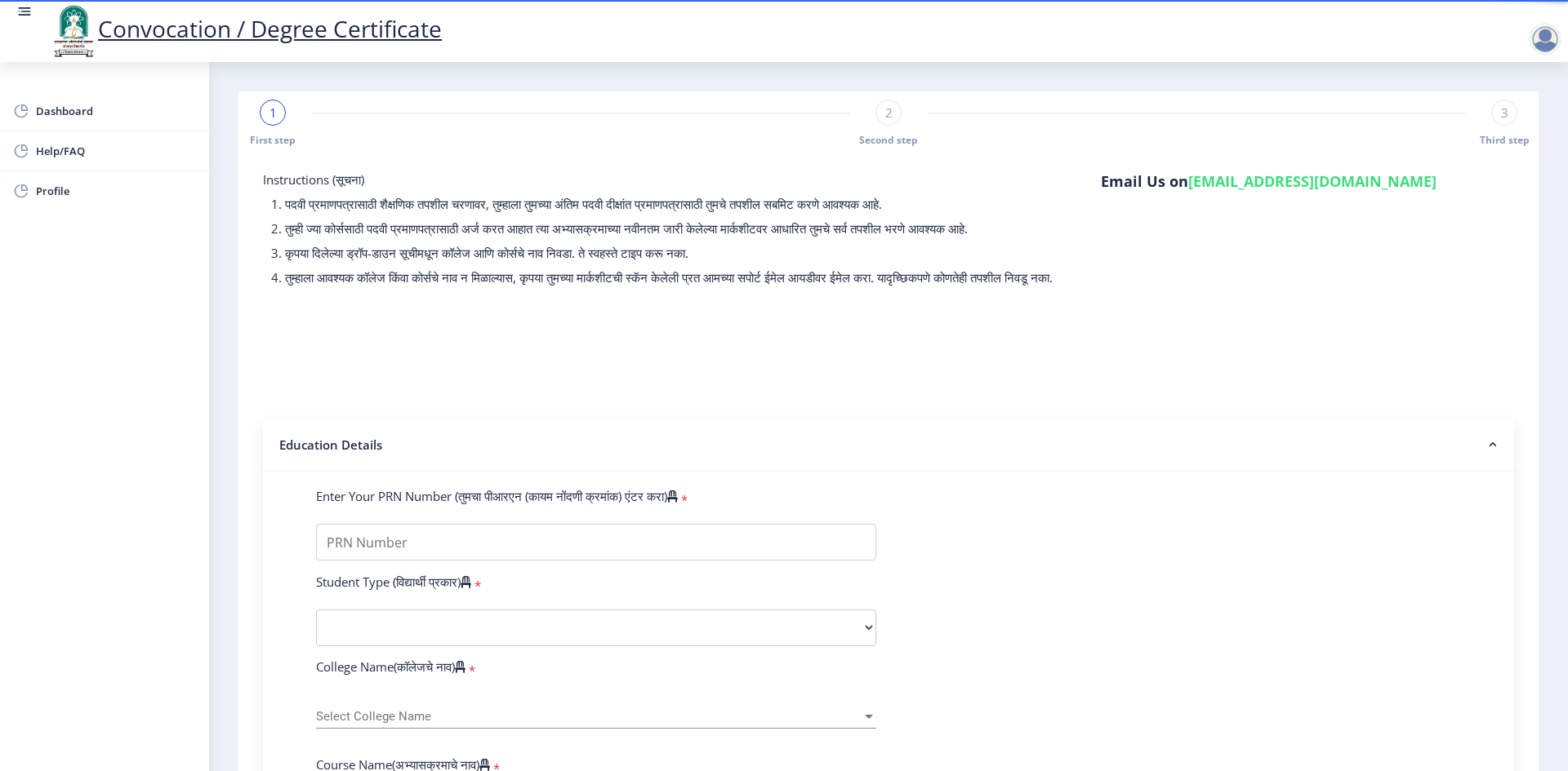
click at [1553, 44] on div at bounding box center [1545, 39] width 33 height 33
click at [1498, 122] on span "Log out" at bounding box center [1503, 128] width 105 height 20
